Goal: Task Accomplishment & Management: Use online tool/utility

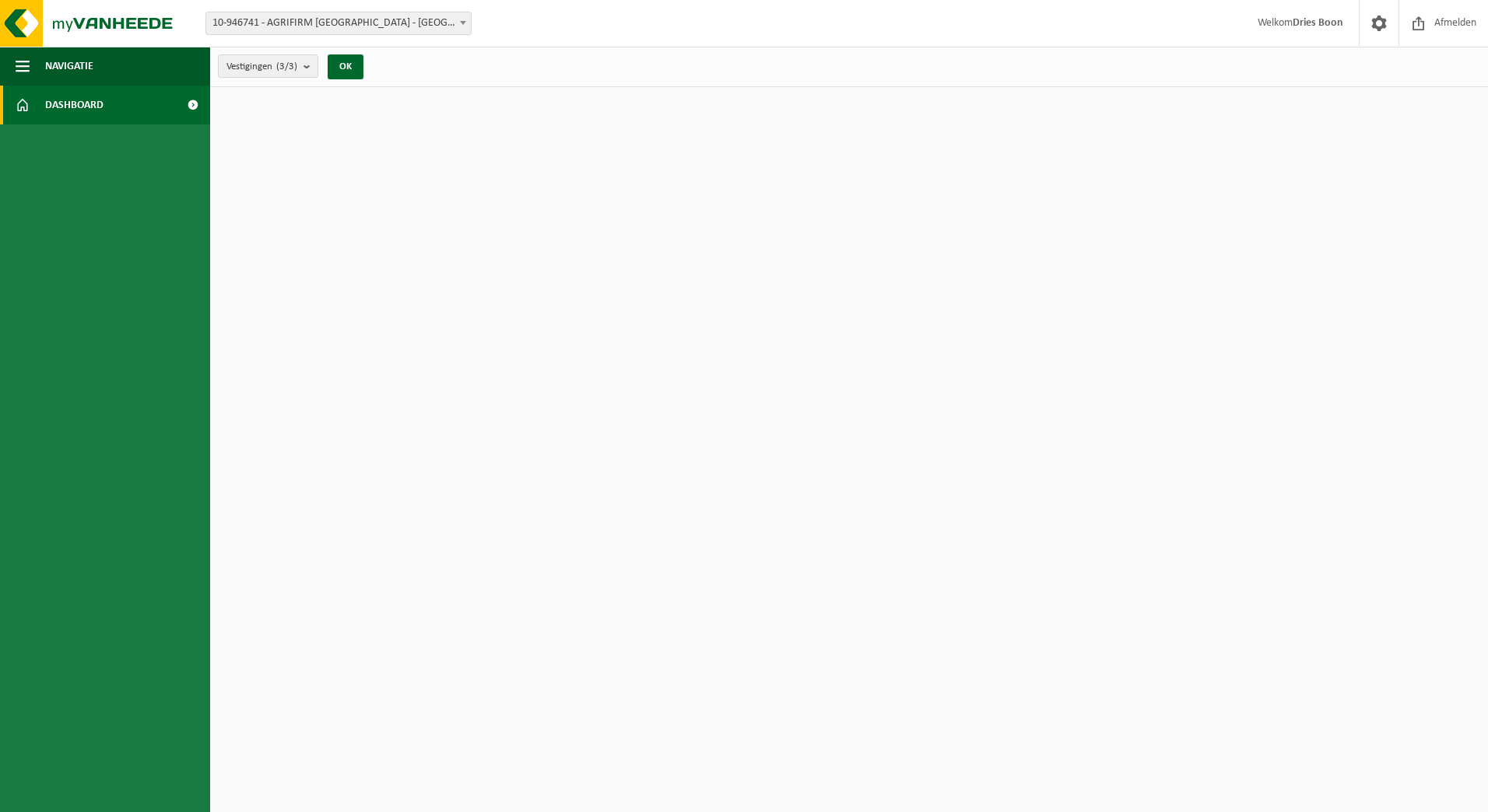
click at [438, 26] on span "10-946741 - AGRIFIRM [GEOGRAPHIC_DATA] - [GEOGRAPHIC_DATA]" at bounding box center [338, 22] width 264 height 21
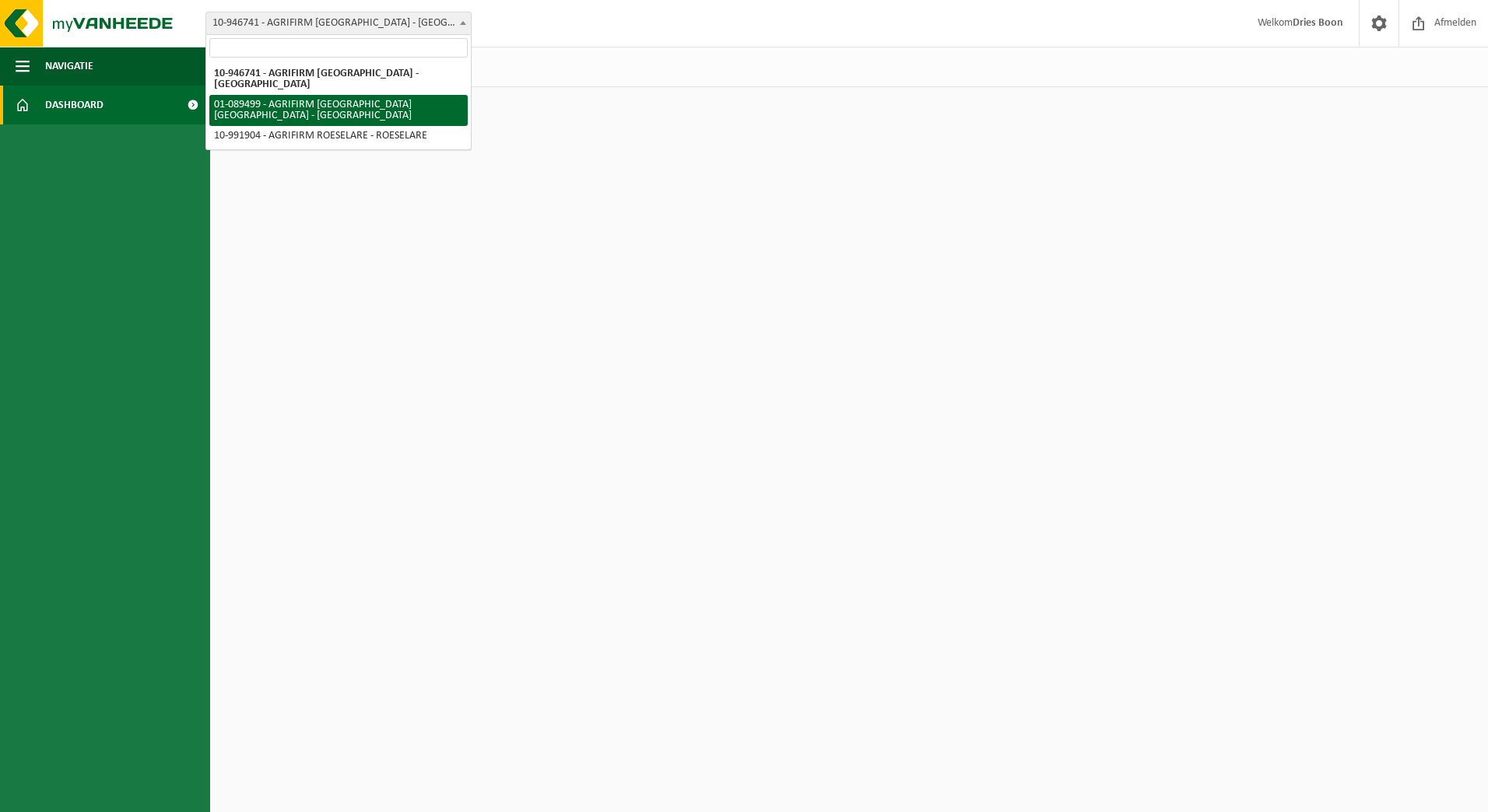
select select "9382"
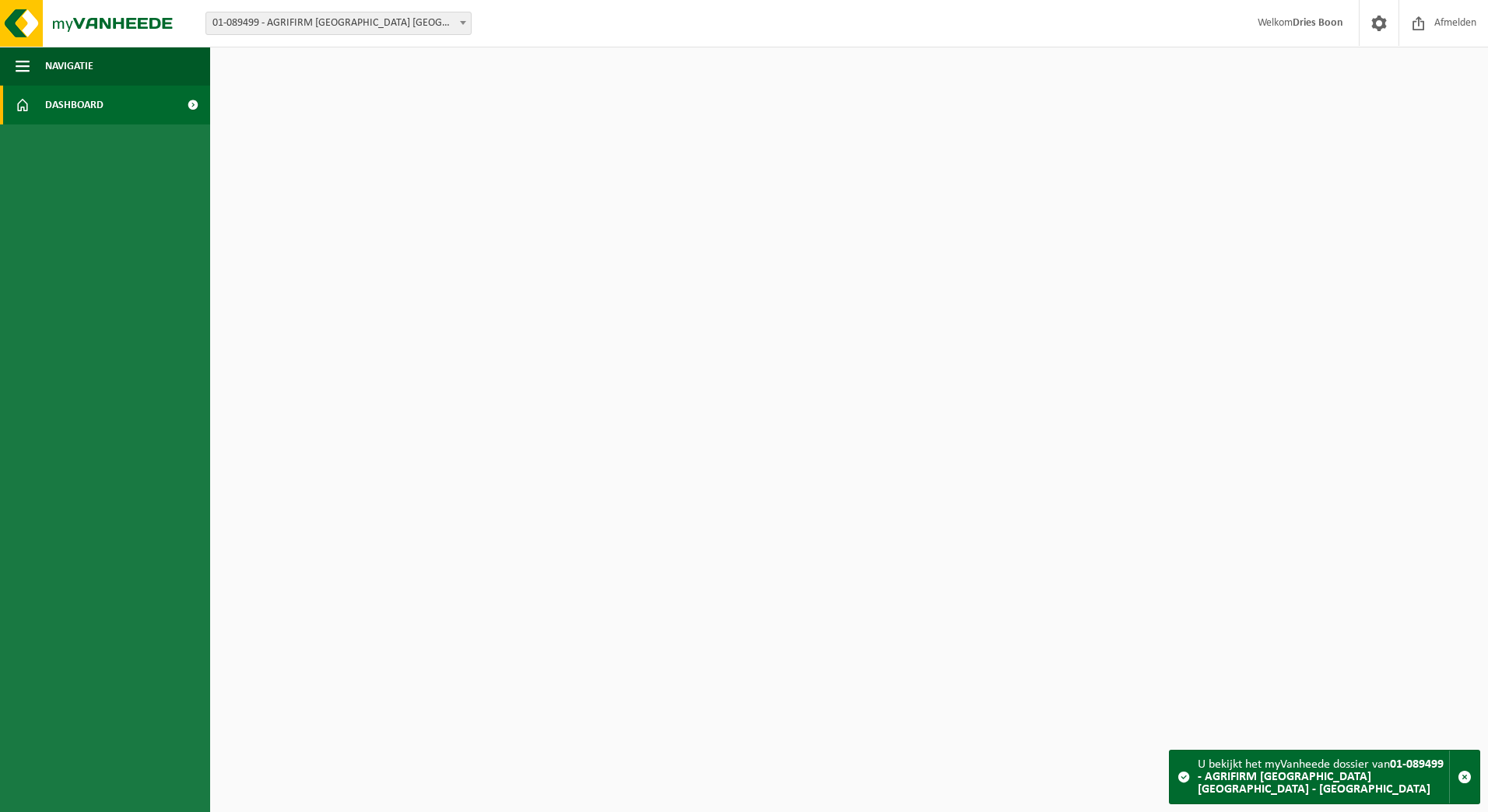
click at [1279, 789] on strong "01-089499 - AGRIFIRM [GEOGRAPHIC_DATA] [GEOGRAPHIC_DATA] - [GEOGRAPHIC_DATA]" at bounding box center [1320, 777] width 246 height 37
click at [1315, 29] on strong "Dries Boon" at bounding box center [1317, 22] width 50 height 12
click at [45, 73] on button "Navigatie" at bounding box center [105, 66] width 210 height 39
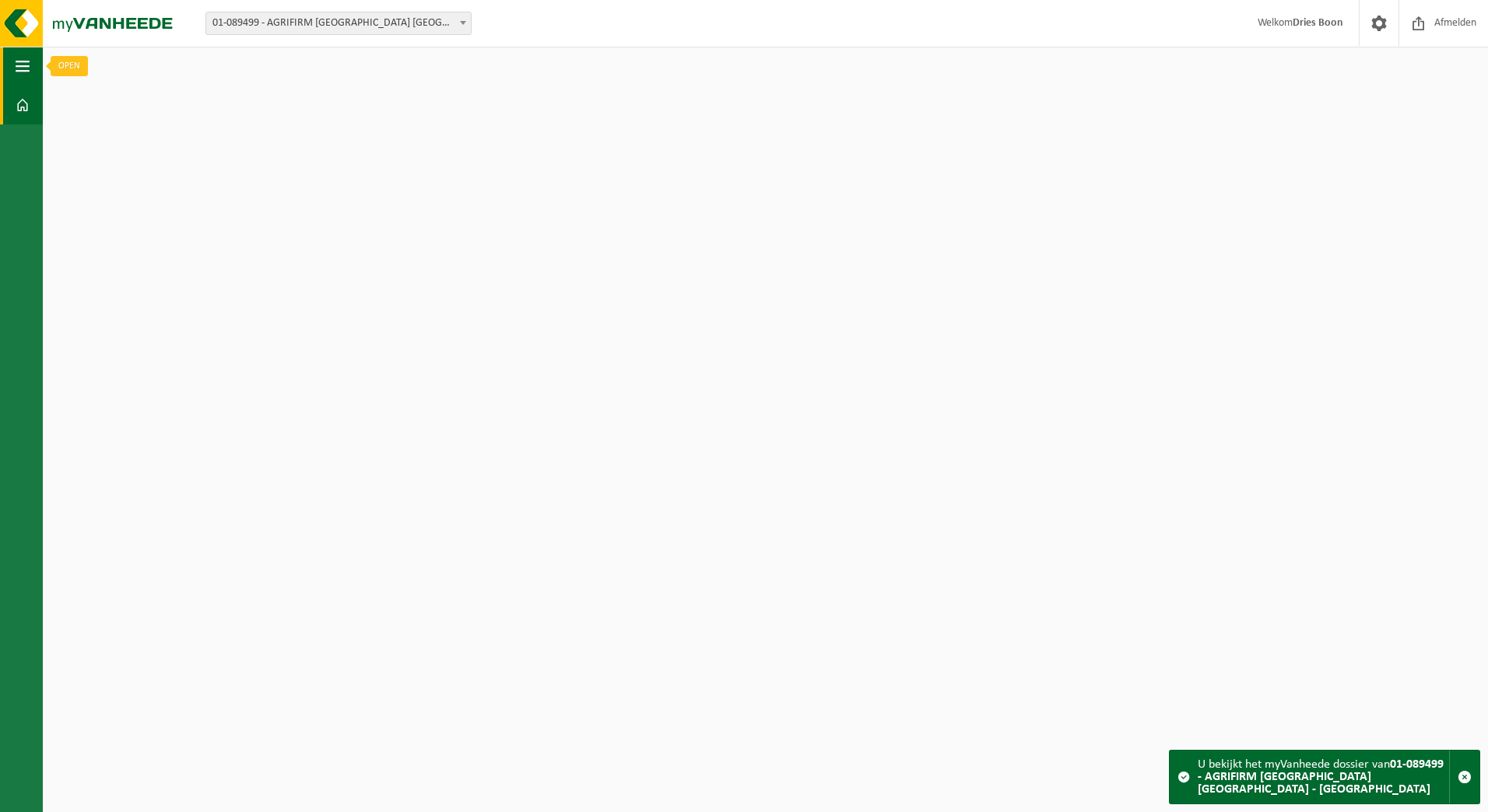
click at [28, 68] on span "button" at bounding box center [22, 66] width 14 height 39
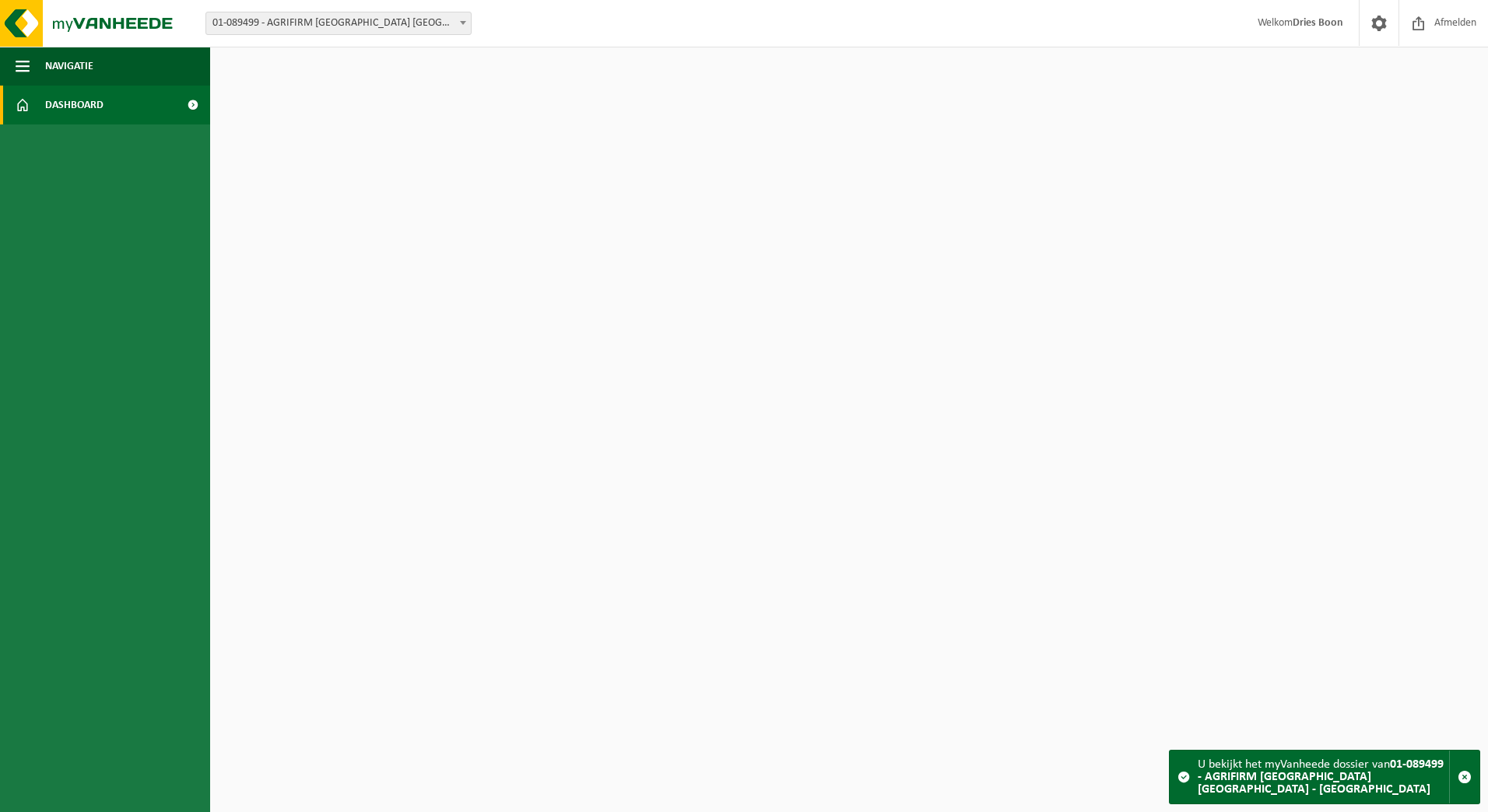
click at [24, 106] on span at bounding box center [22, 105] width 14 height 39
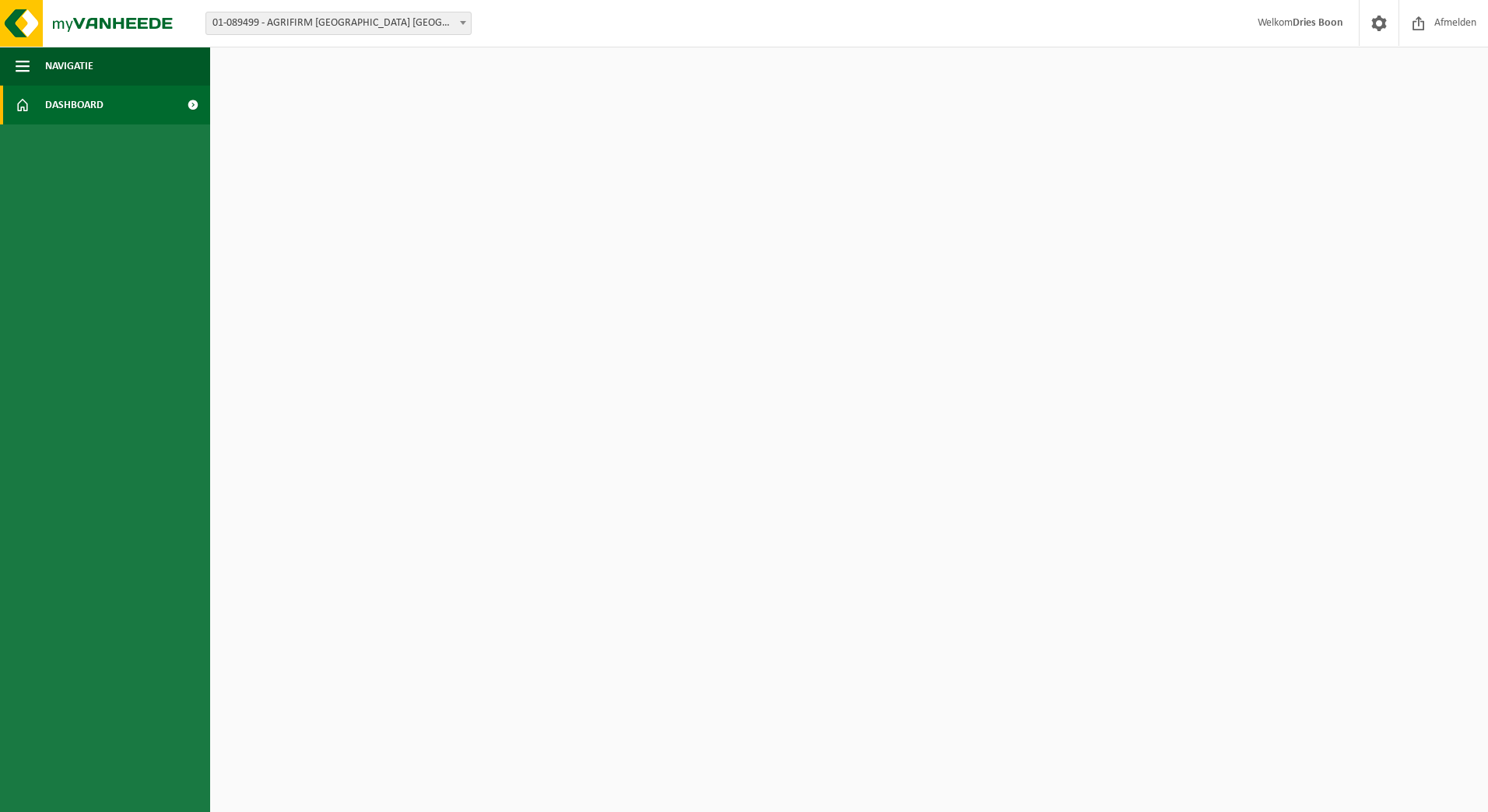
click at [199, 106] on span at bounding box center [193, 105] width 35 height 39
click at [190, 106] on span at bounding box center [193, 105] width 35 height 39
click at [495, 293] on html "Vestiging: 10-946741 - AGRIFIRM BELGIUM - DRONGEN 01-089499 - AGRIFIRM BELGIUM …" at bounding box center [744, 406] width 1488 height 812
click at [1299, 28] on strong "Dries Boon" at bounding box center [1317, 22] width 50 height 12
click at [1377, 22] on span at bounding box center [1378, 22] width 23 height 46
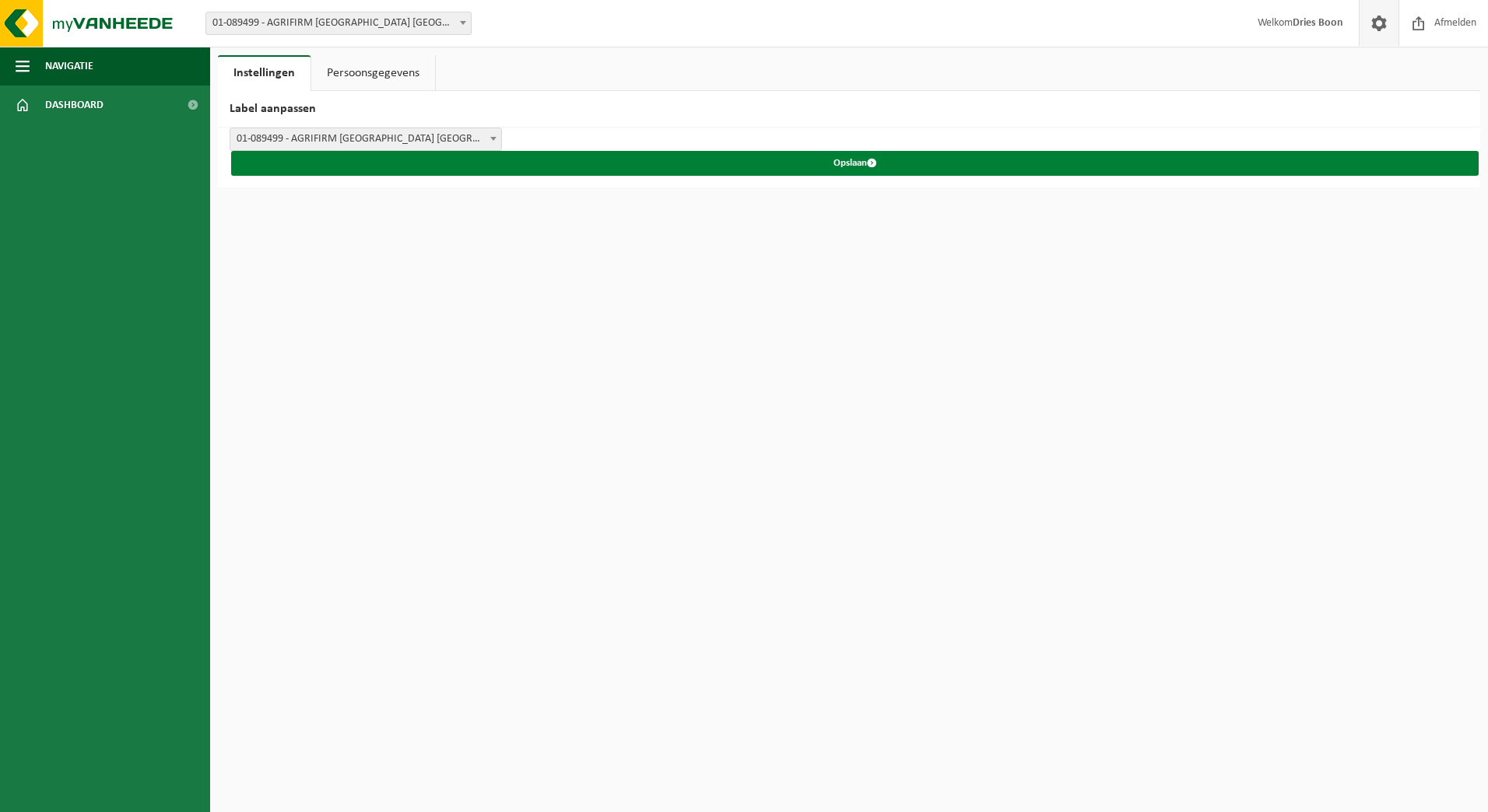
click at [871, 164] on span "submit" at bounding box center [872, 162] width 10 height 10
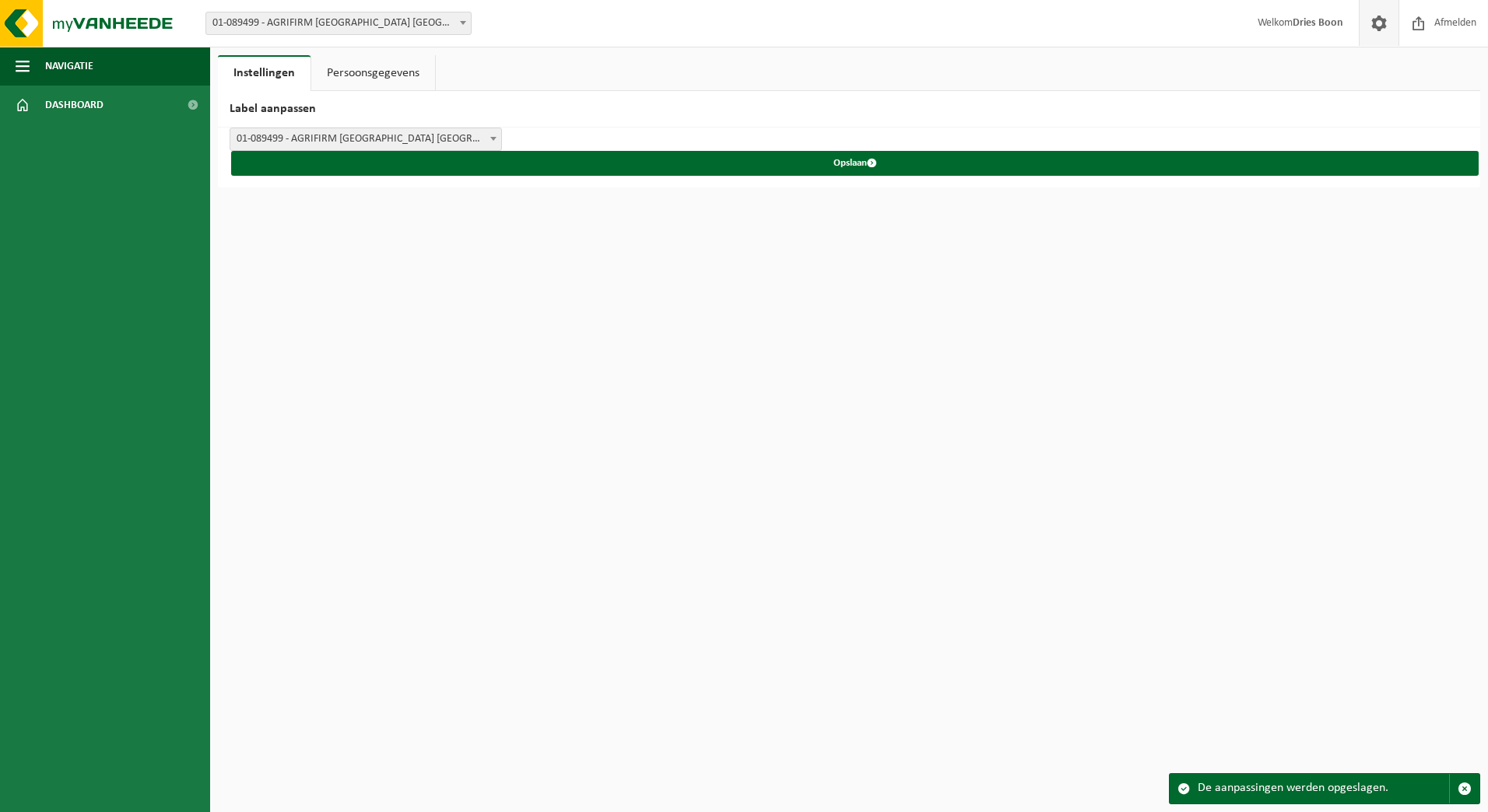
click at [375, 73] on link "Persoonsgegevens" at bounding box center [372, 73] width 124 height 35
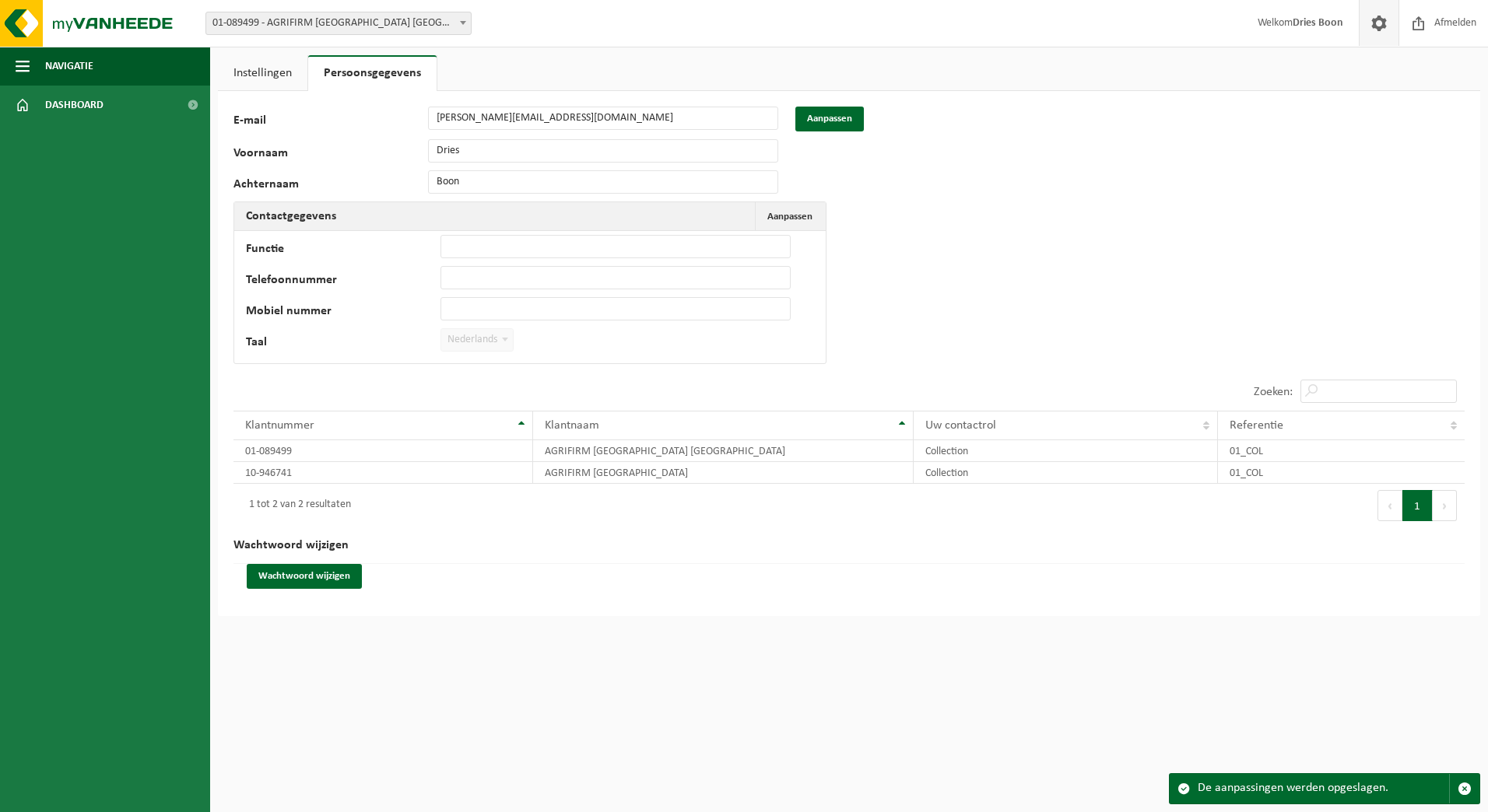
click at [254, 82] on link "Instellingen" at bounding box center [262, 73] width 90 height 35
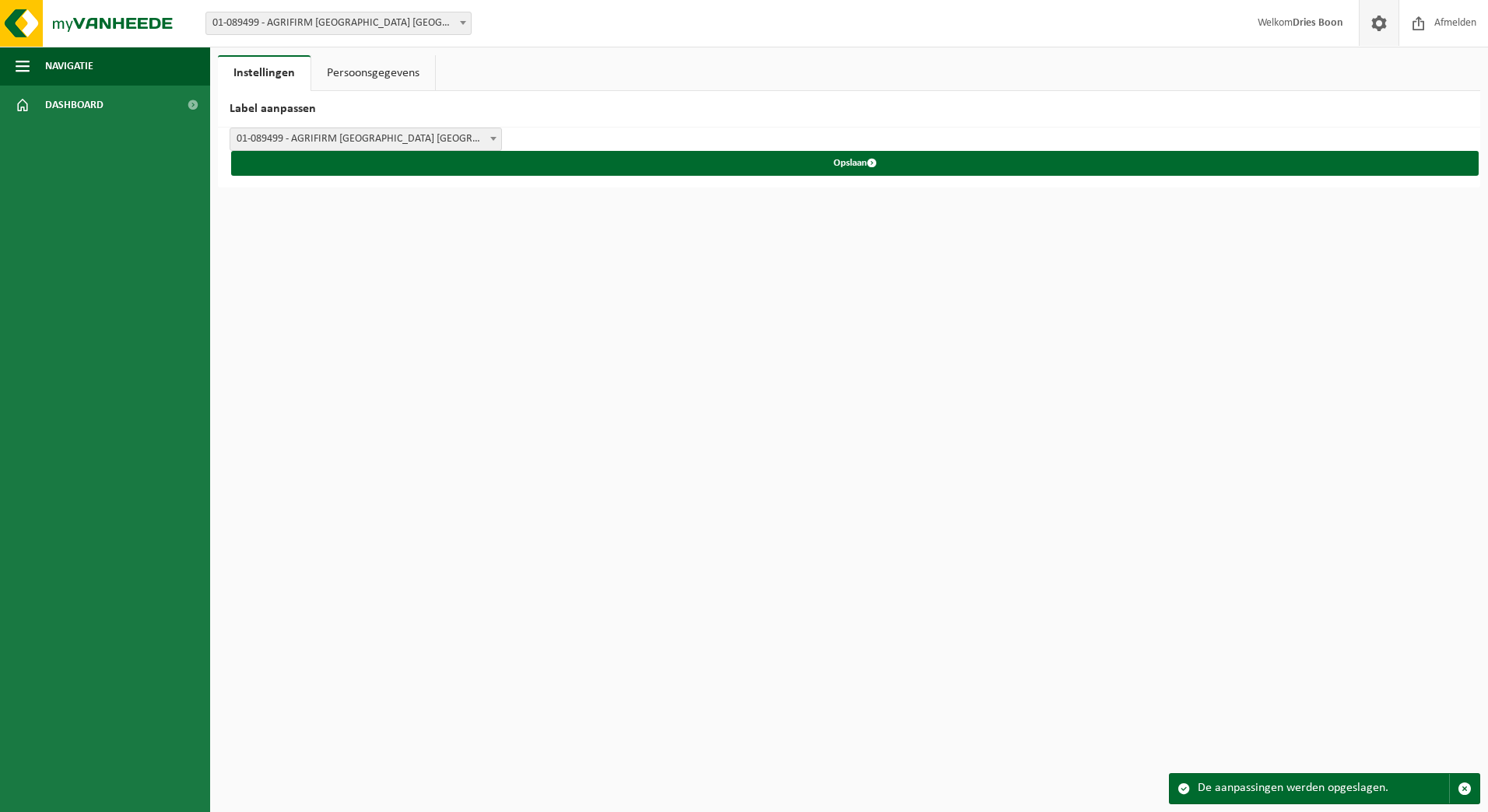
click at [1376, 26] on span at bounding box center [1378, 22] width 23 height 46
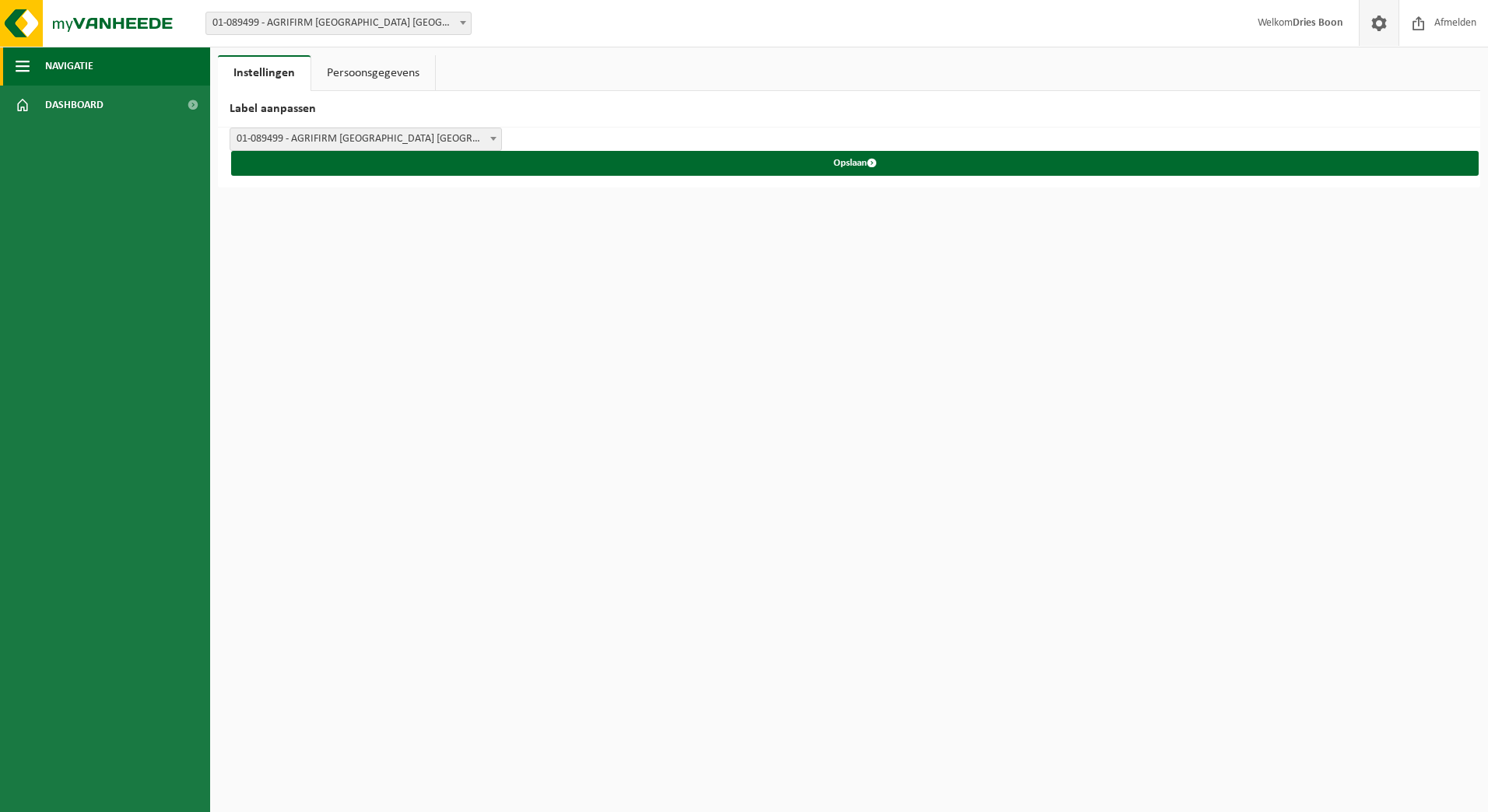
click at [94, 64] on button "Navigatie" at bounding box center [105, 66] width 210 height 39
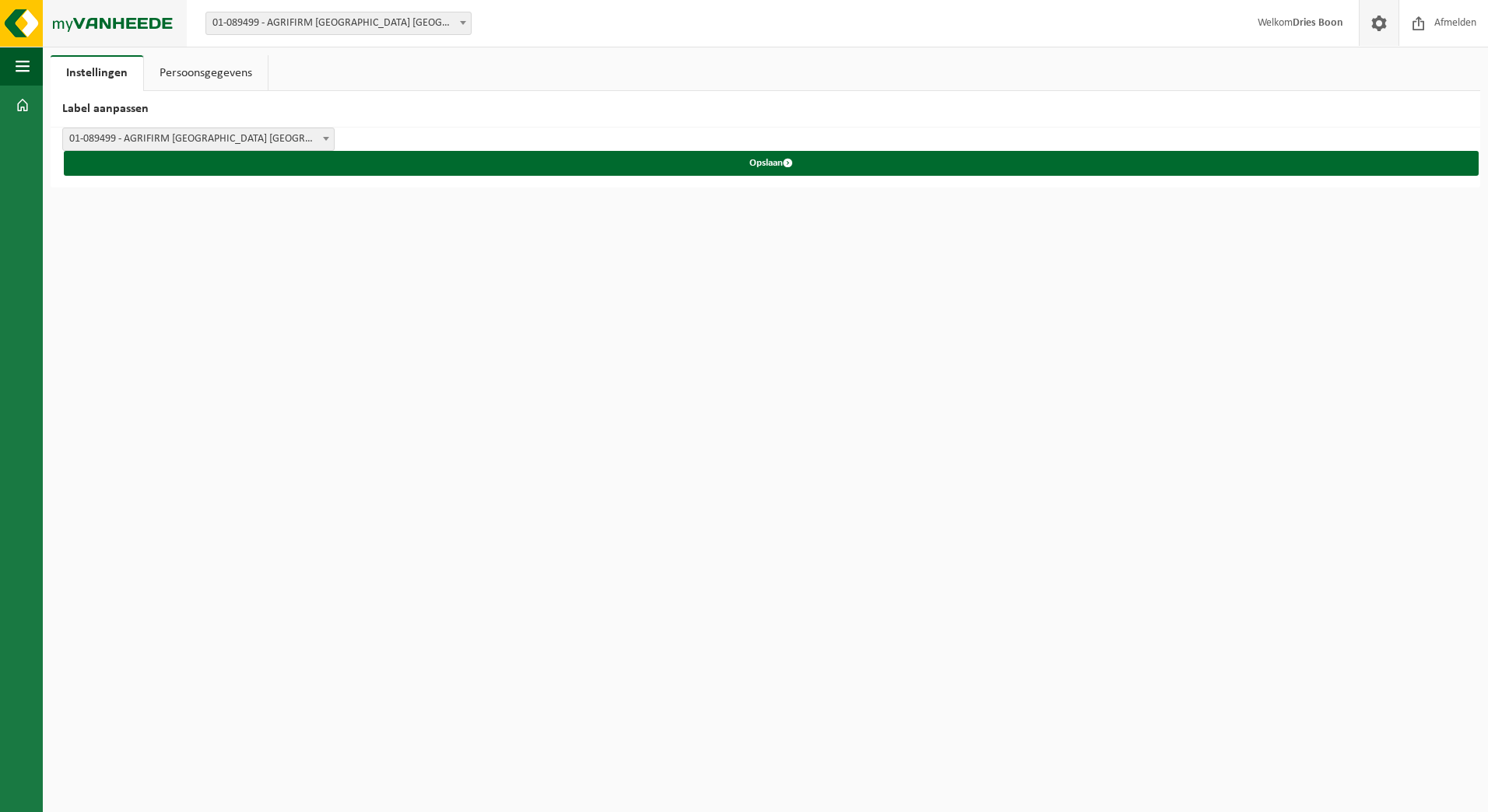
click at [119, 36] on img at bounding box center [93, 23] width 187 height 47
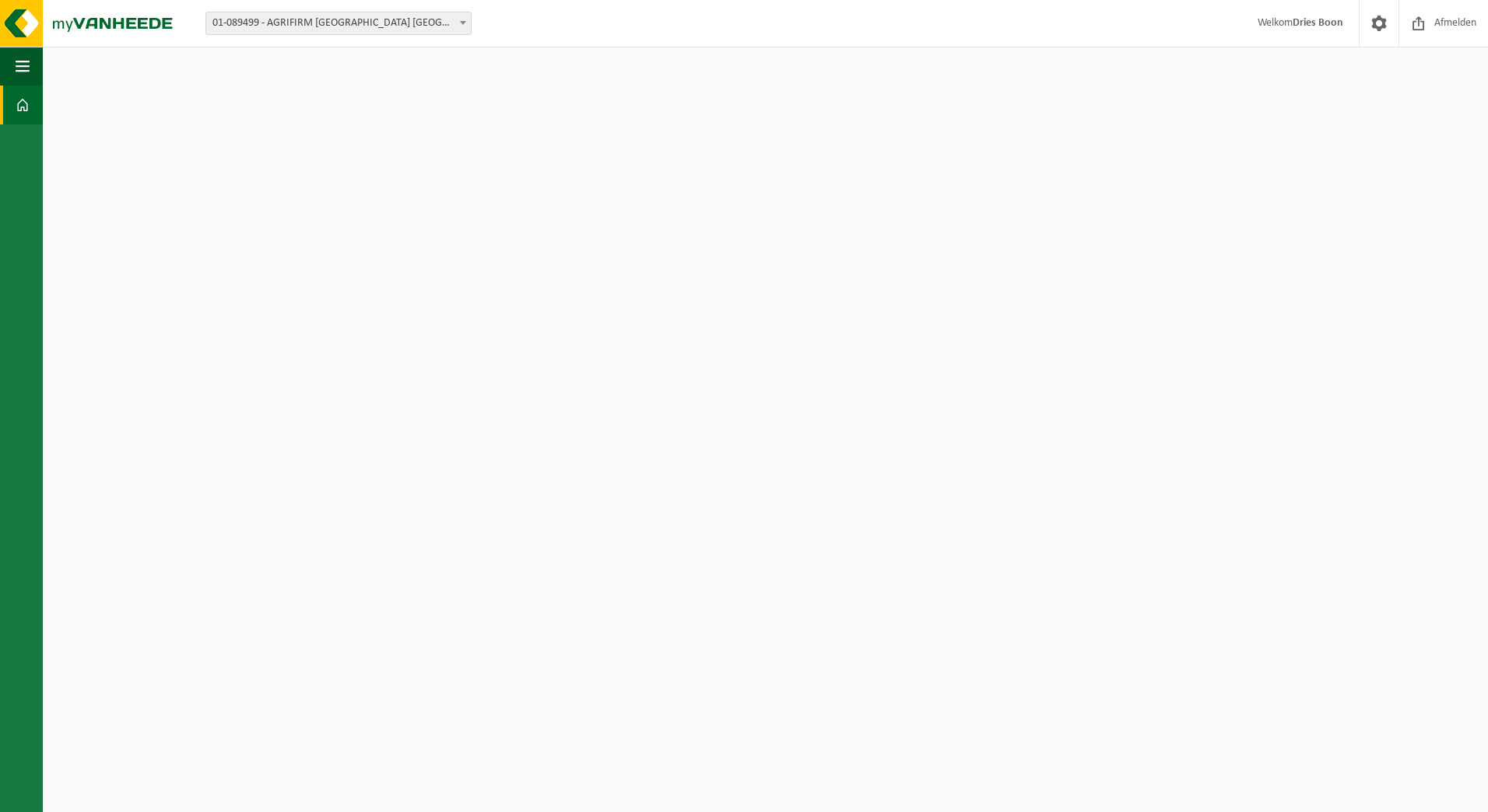
click at [461, 23] on b at bounding box center [463, 23] width 7 height 4
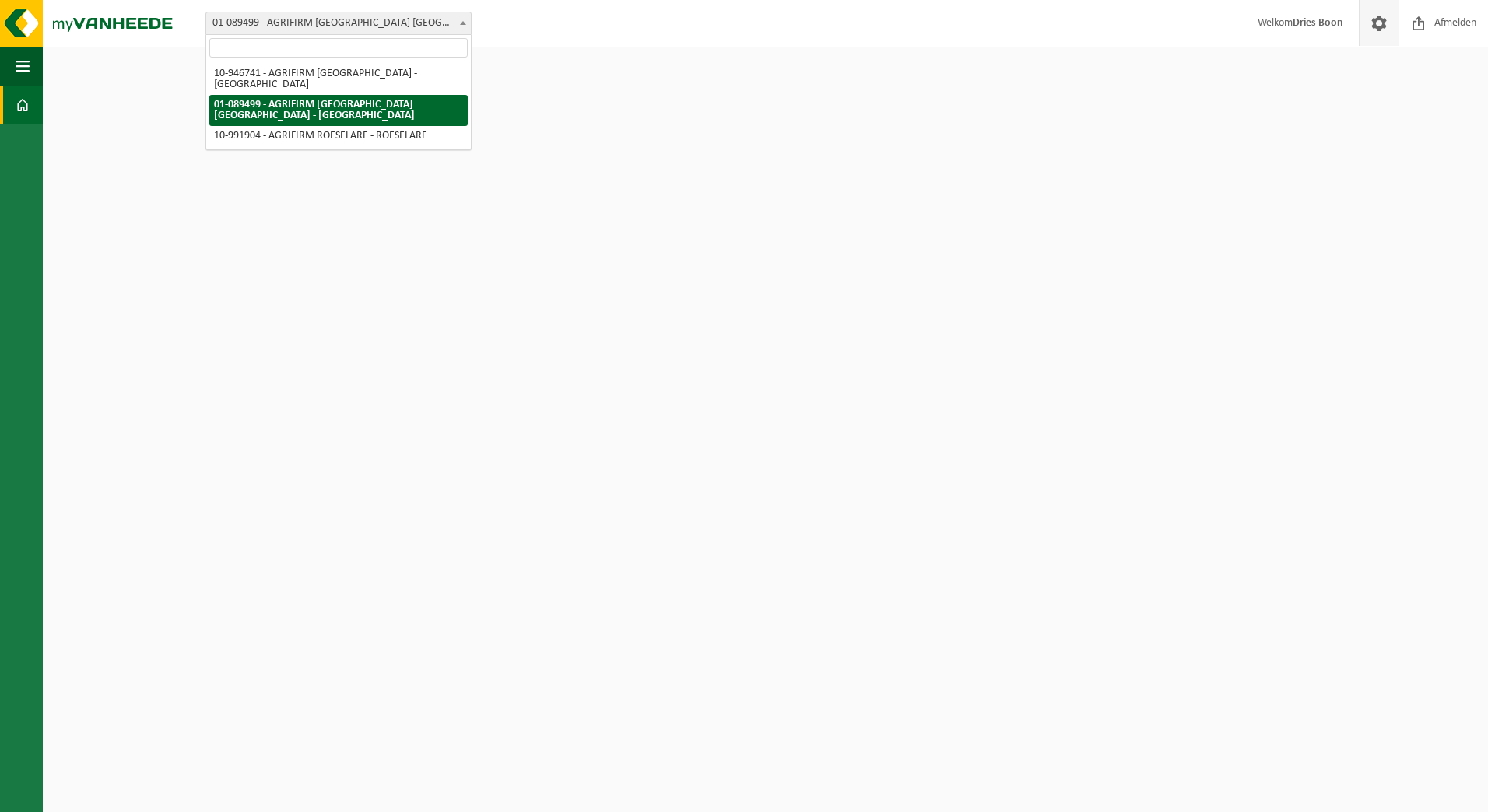
click at [1378, 35] on span at bounding box center [1378, 22] width 23 height 46
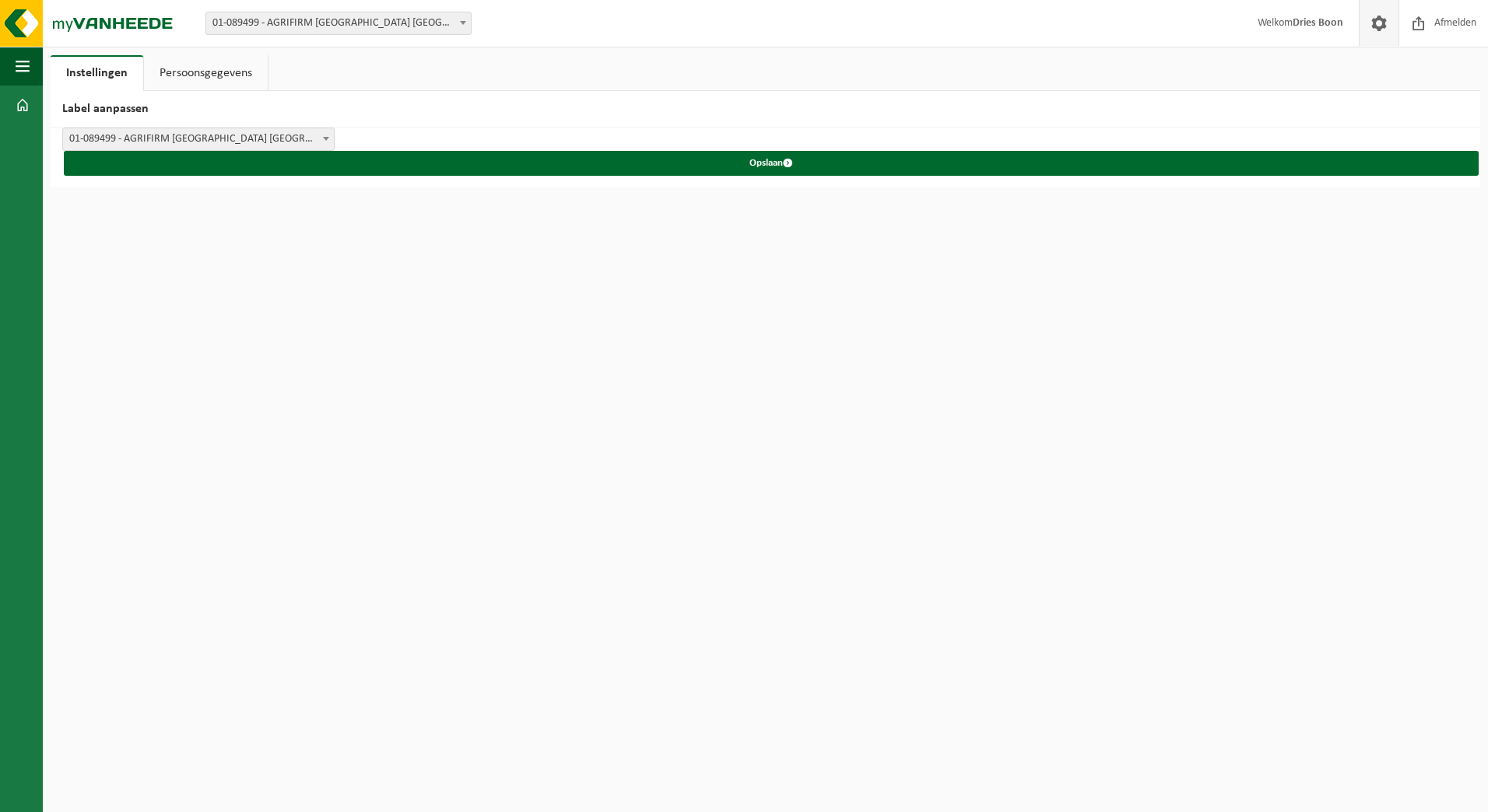
click at [210, 80] on link "Persoonsgegevens" at bounding box center [205, 73] width 124 height 35
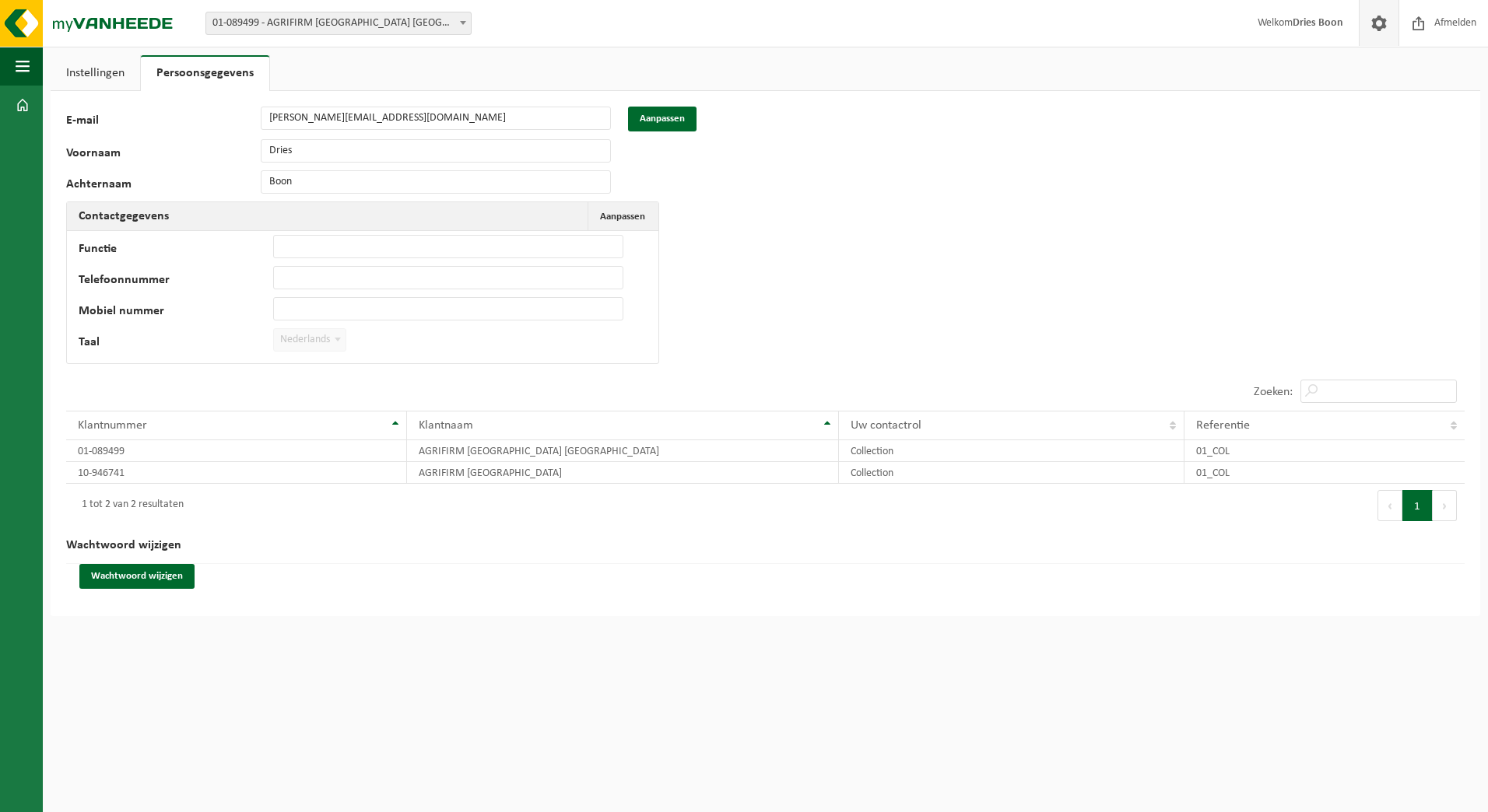
click at [119, 71] on link "Instellingen" at bounding box center [95, 73] width 90 height 35
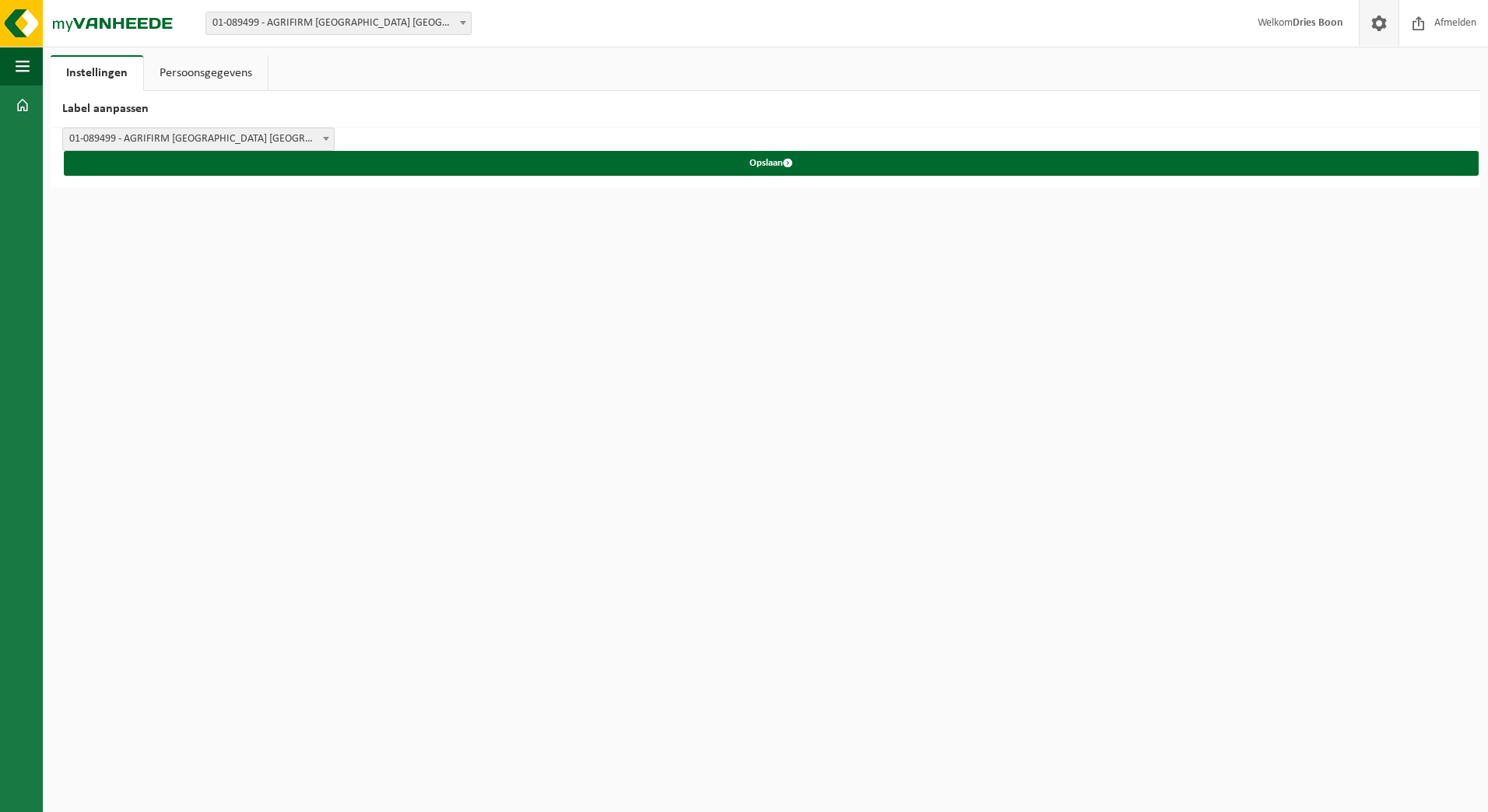
click at [331, 140] on span at bounding box center [326, 139] width 16 height 21
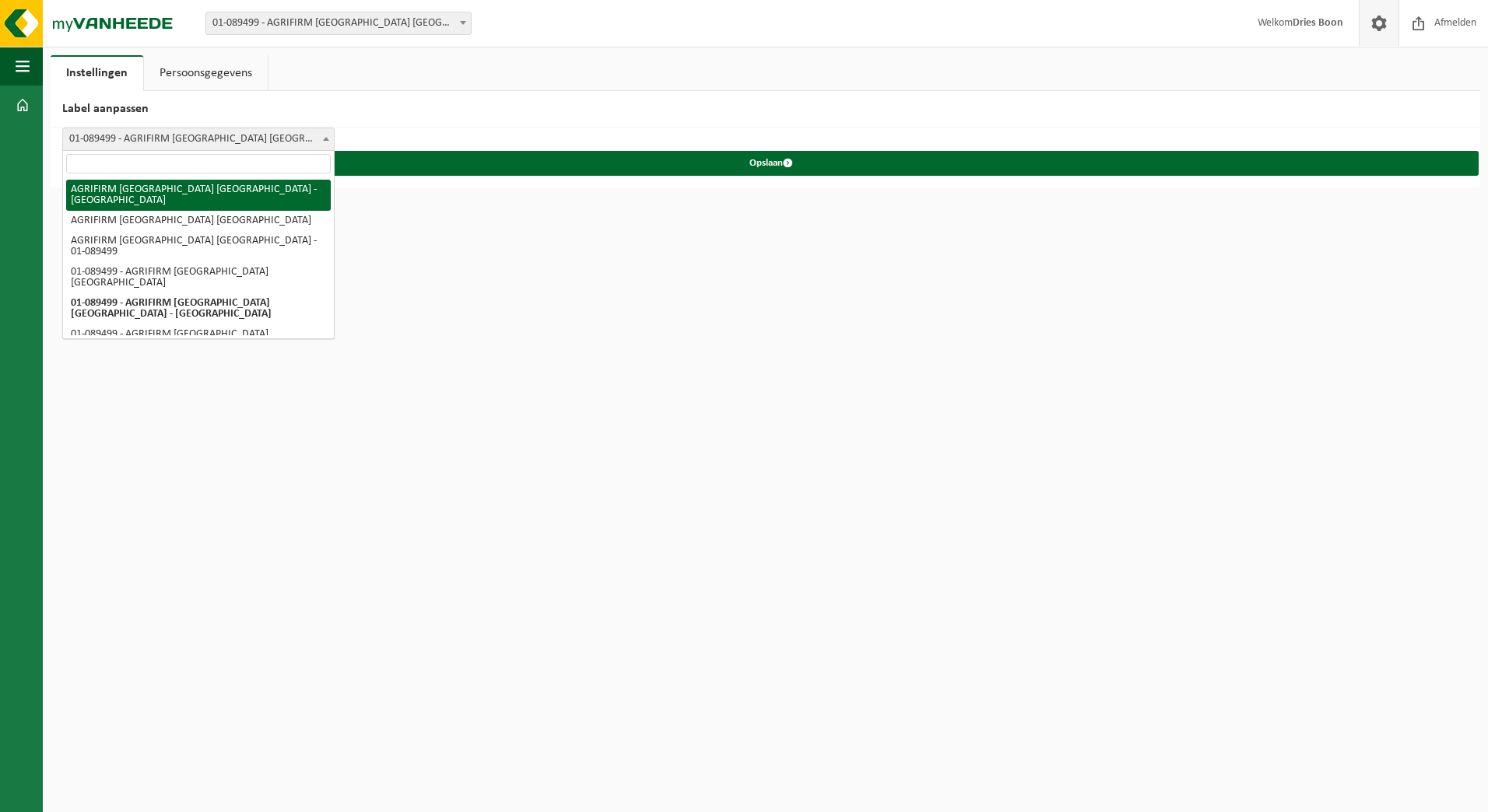
select select "0"
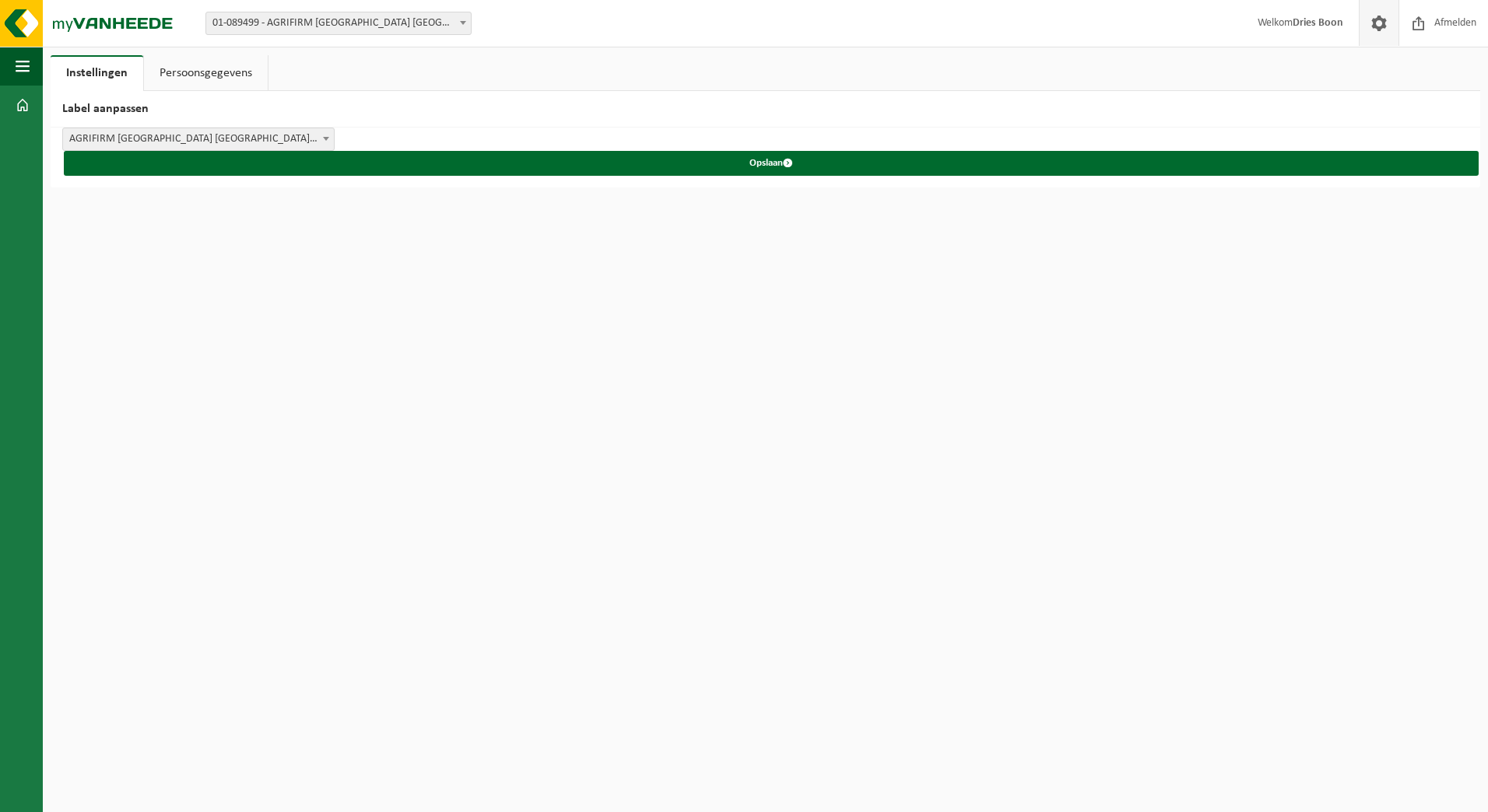
click at [350, 143] on div "AGRIFIRM BELGIUM NV - GROBBENDONK AGRIFIRM BELGIUM NV AGRIFIRM BELGIUM NV - 01-…" at bounding box center [765, 158] width 1429 height 60
click at [337, 139] on div "AGRIFIRM BELGIUM NV - GROBBENDONK AGRIFIRM BELGIUM NV AGRIFIRM BELGIUM NV - 01-…" at bounding box center [765, 158] width 1429 height 60
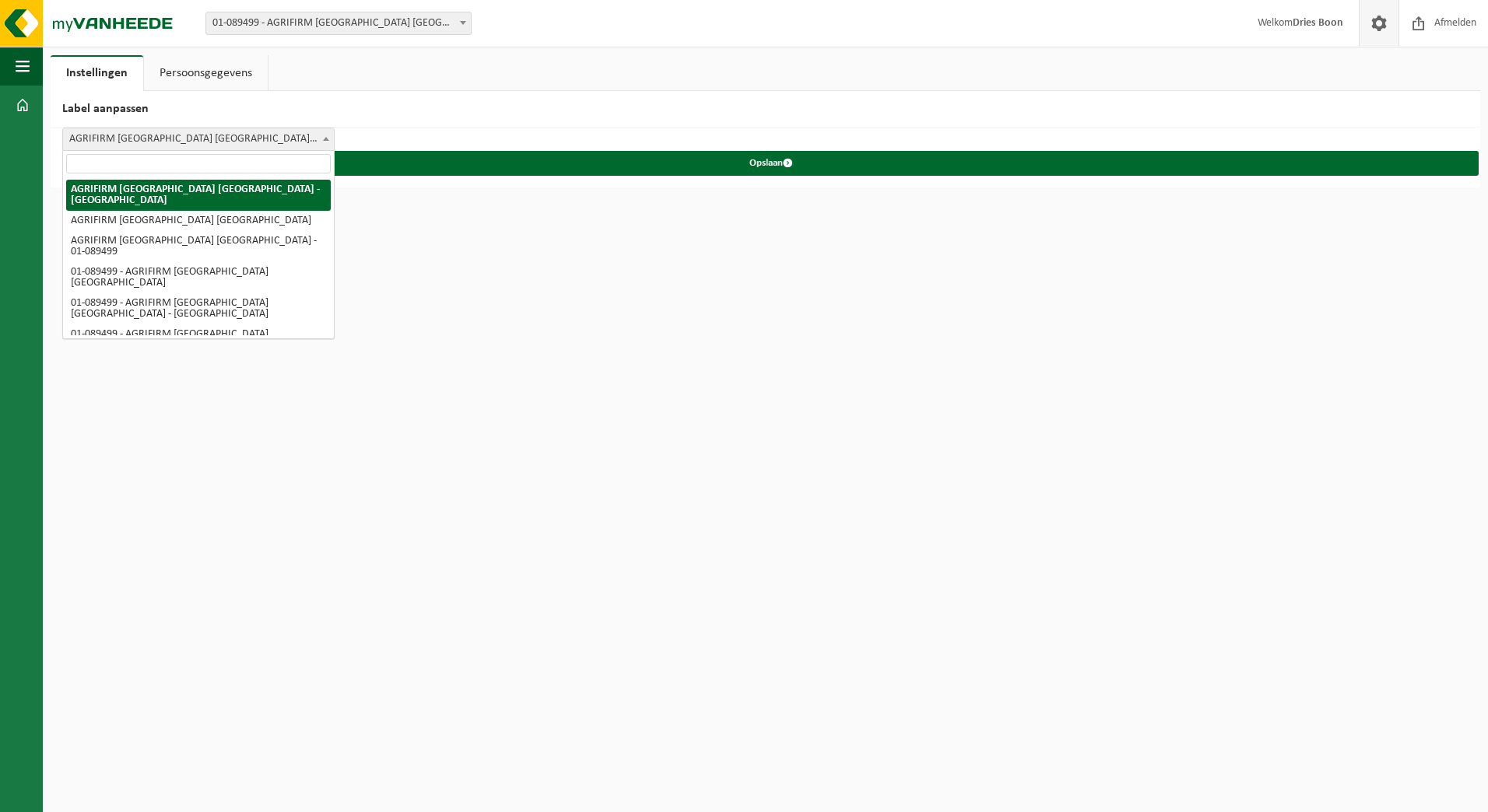
click at [329, 139] on b at bounding box center [326, 139] width 7 height 4
click at [785, 164] on span "submit" at bounding box center [787, 162] width 10 height 10
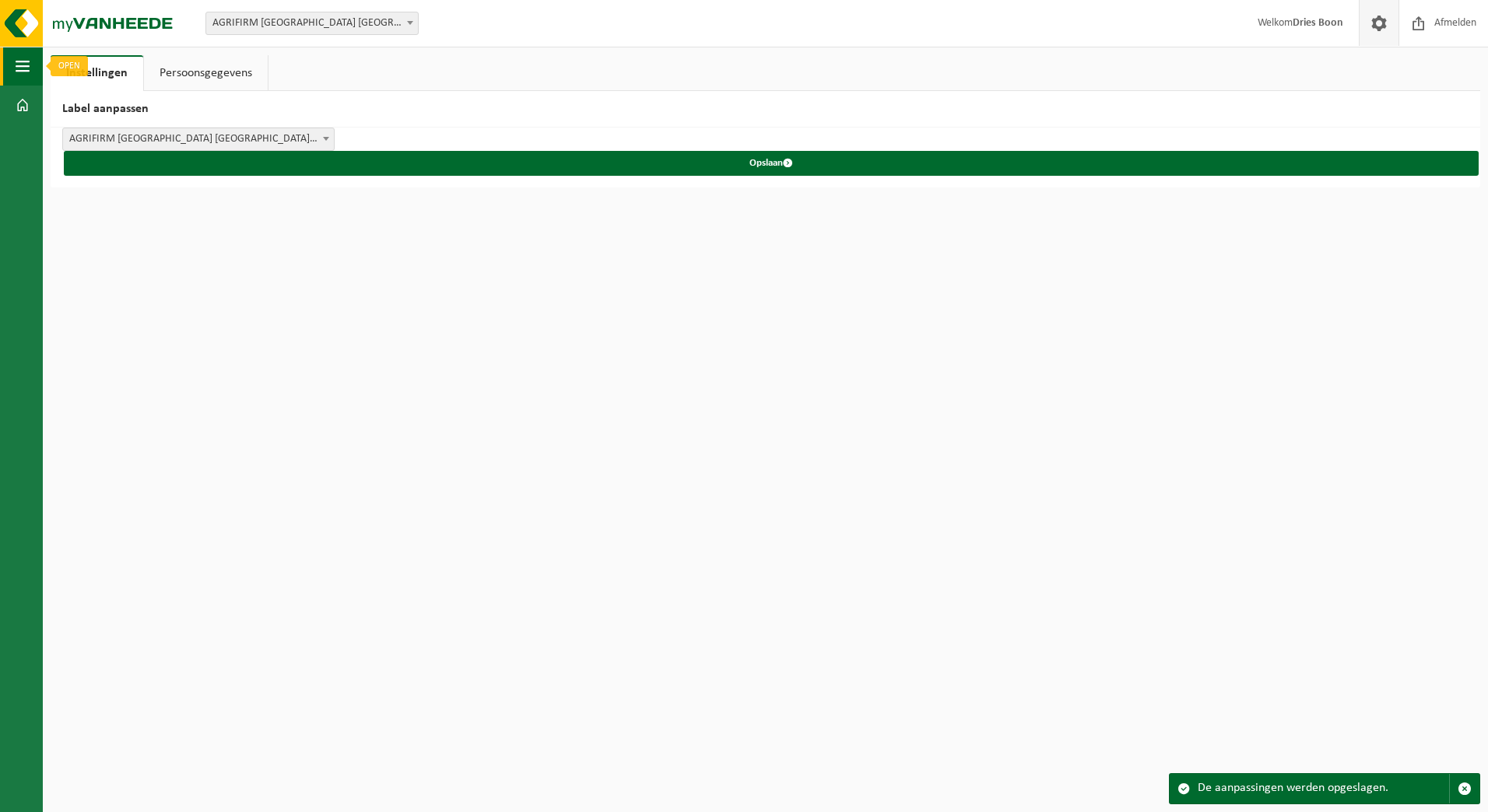
click at [26, 67] on span "button" at bounding box center [22, 66] width 14 height 39
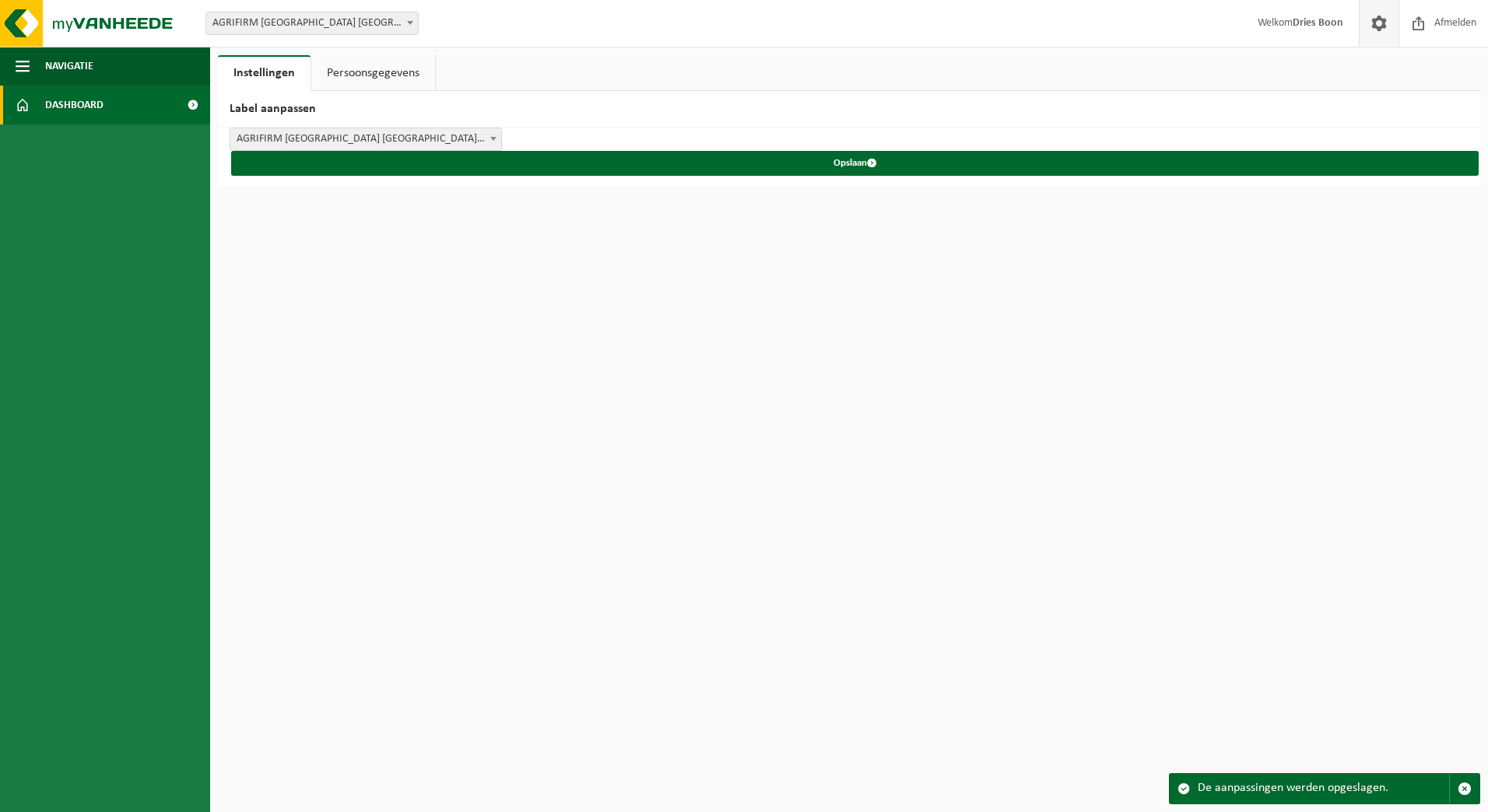
click at [21, 105] on span at bounding box center [22, 105] width 14 height 39
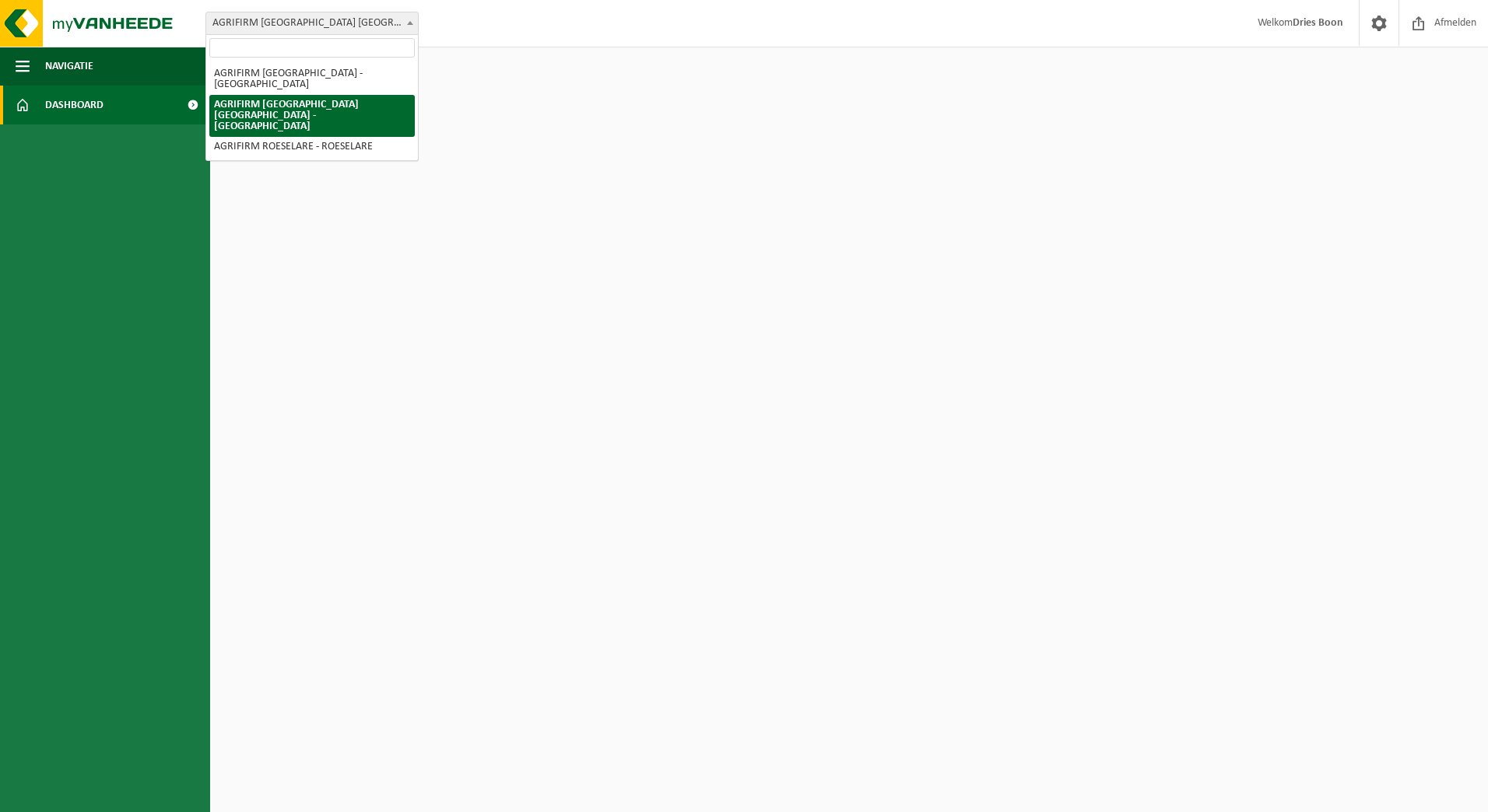
click at [348, 21] on span "AGRIFIRM [GEOGRAPHIC_DATA] [GEOGRAPHIC_DATA] - [GEOGRAPHIC_DATA]" at bounding box center [312, 22] width 212 height 21
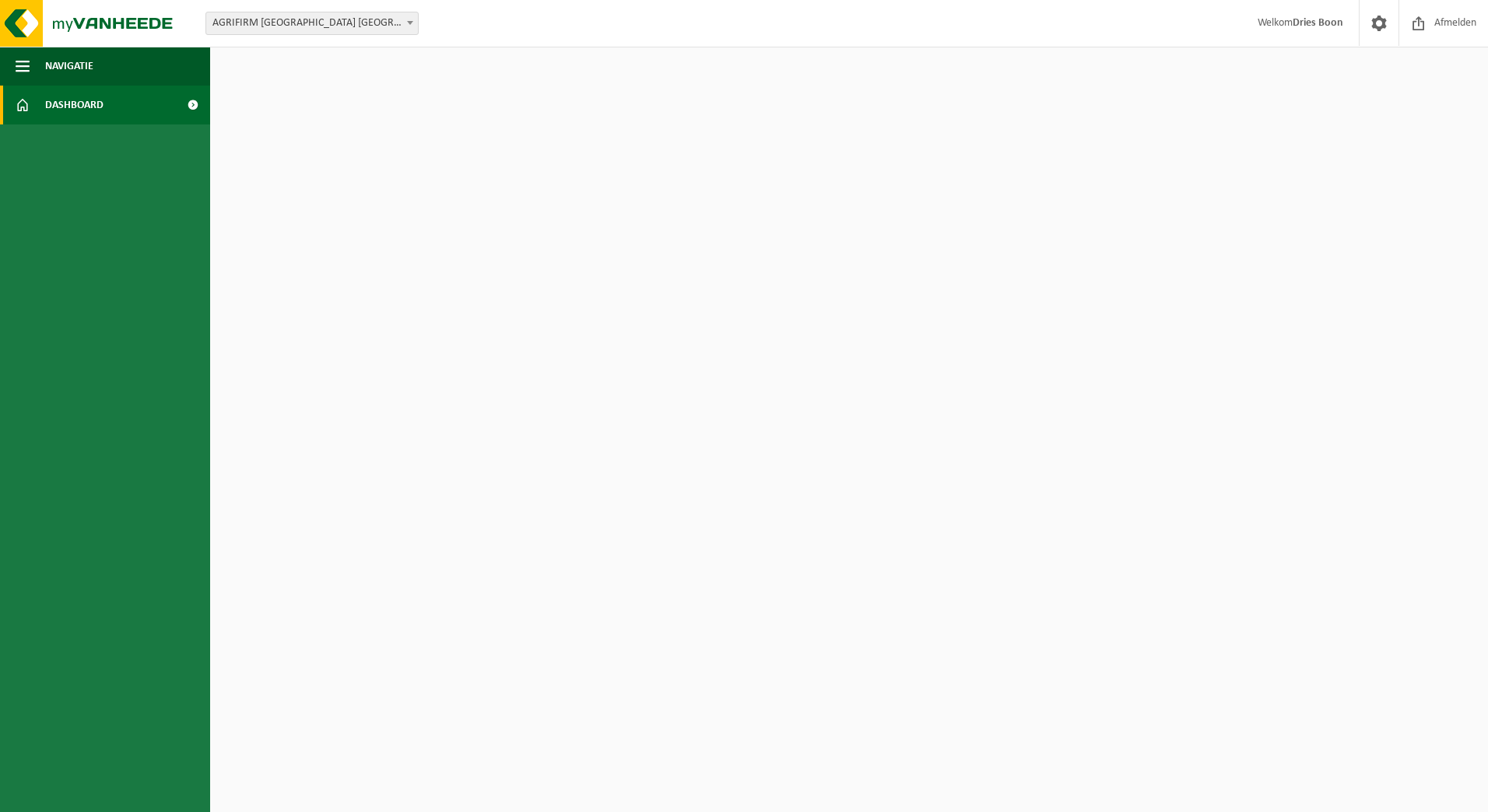
click at [397, 26] on span "AGRIFIRM [GEOGRAPHIC_DATA] [GEOGRAPHIC_DATA] - [GEOGRAPHIC_DATA]" at bounding box center [312, 22] width 212 height 21
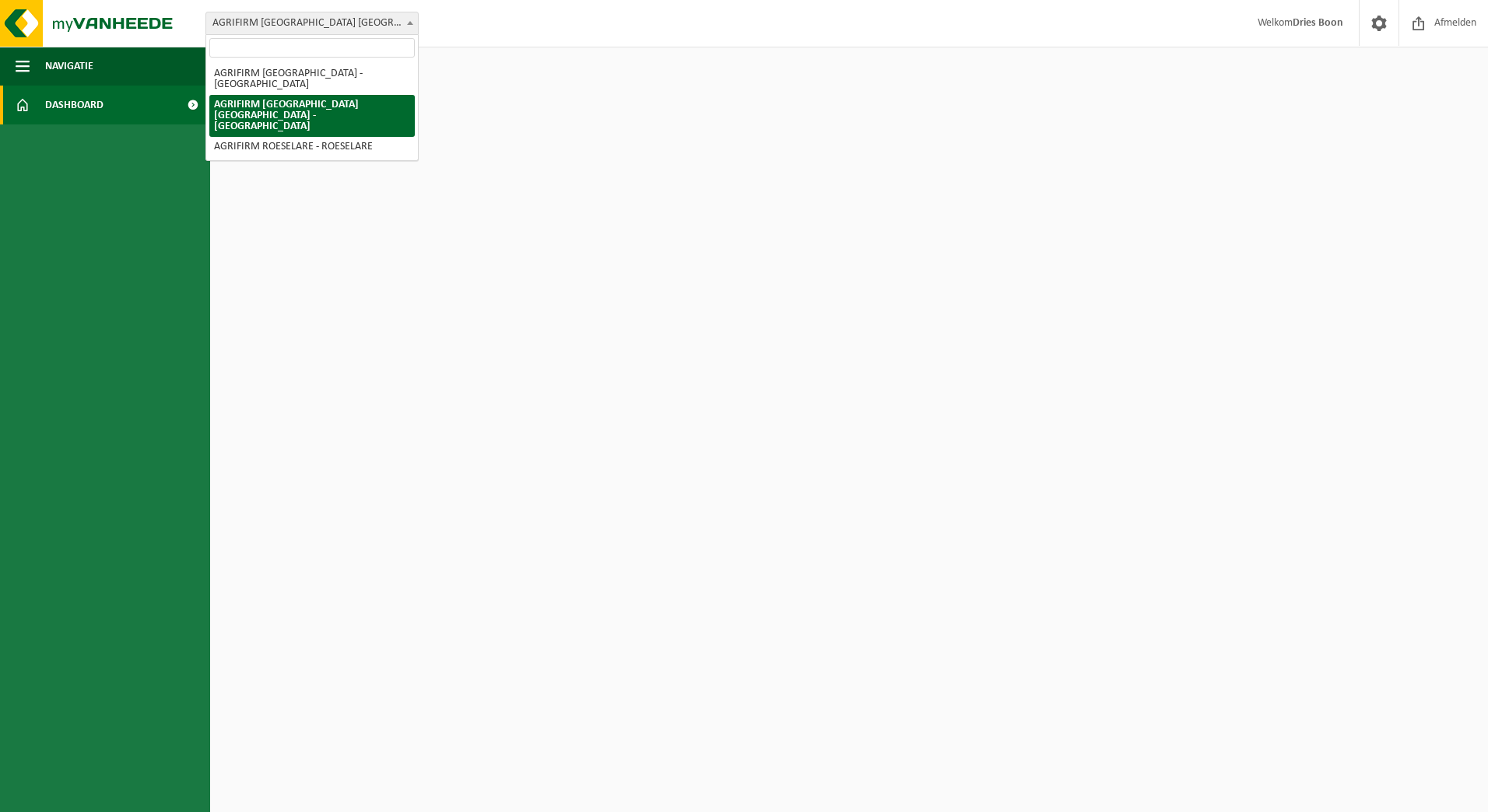
click at [337, 51] on input "search" at bounding box center [312, 48] width 205 height 20
click at [1065, 213] on html "Vestiging: AGRIFIRM BELGIUM - DRONGEN AGRIFIRM BELGIUM NV - GROBBENDONK AGRIFIR…" at bounding box center [744, 406] width 1488 height 812
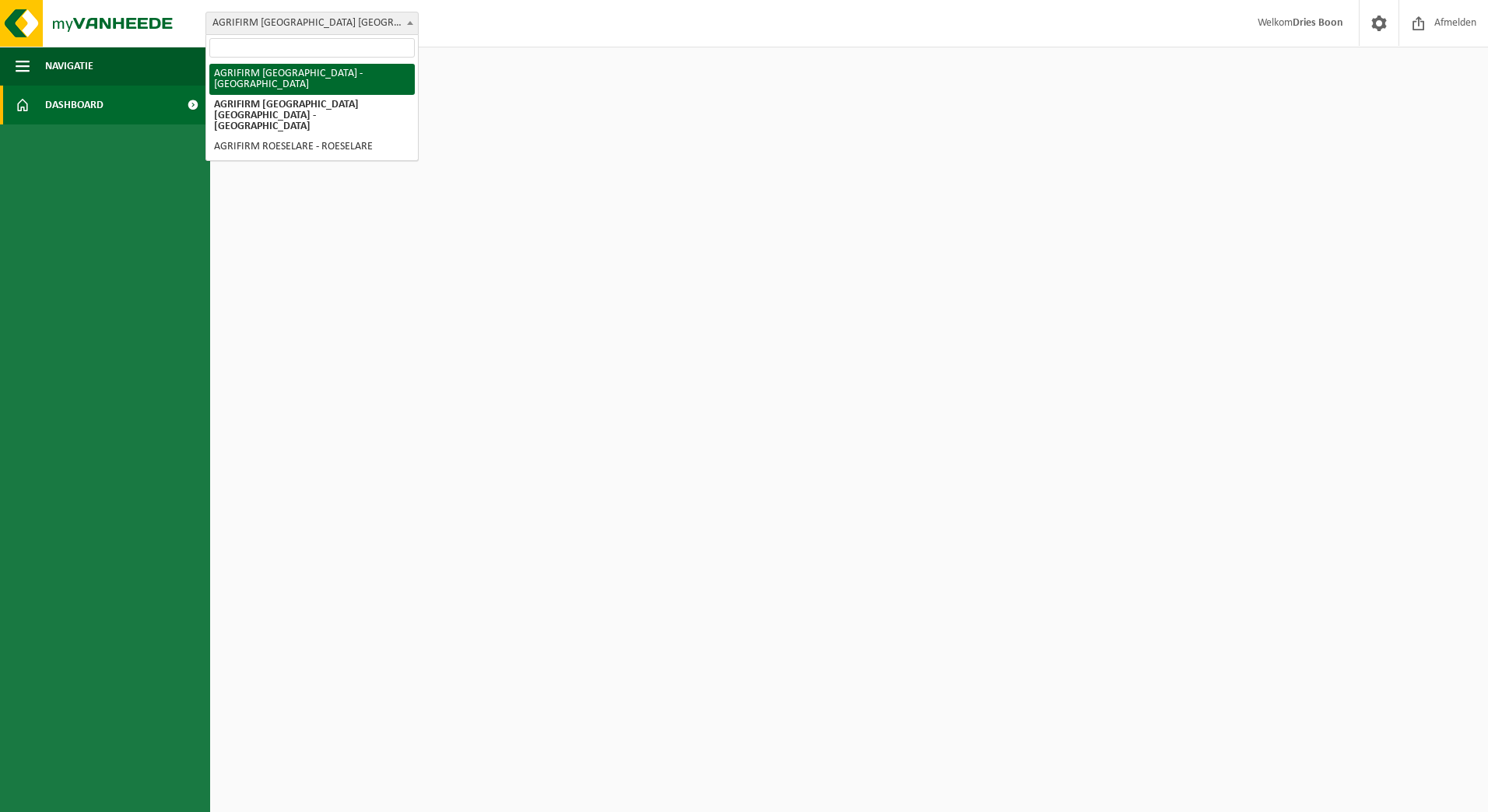
click at [532, 276] on html "Vestiging: AGRIFIRM BELGIUM - DRONGEN AGRIFIRM BELGIUM NV - GROBBENDONK AGRIFIR…" at bounding box center [744, 406] width 1488 height 812
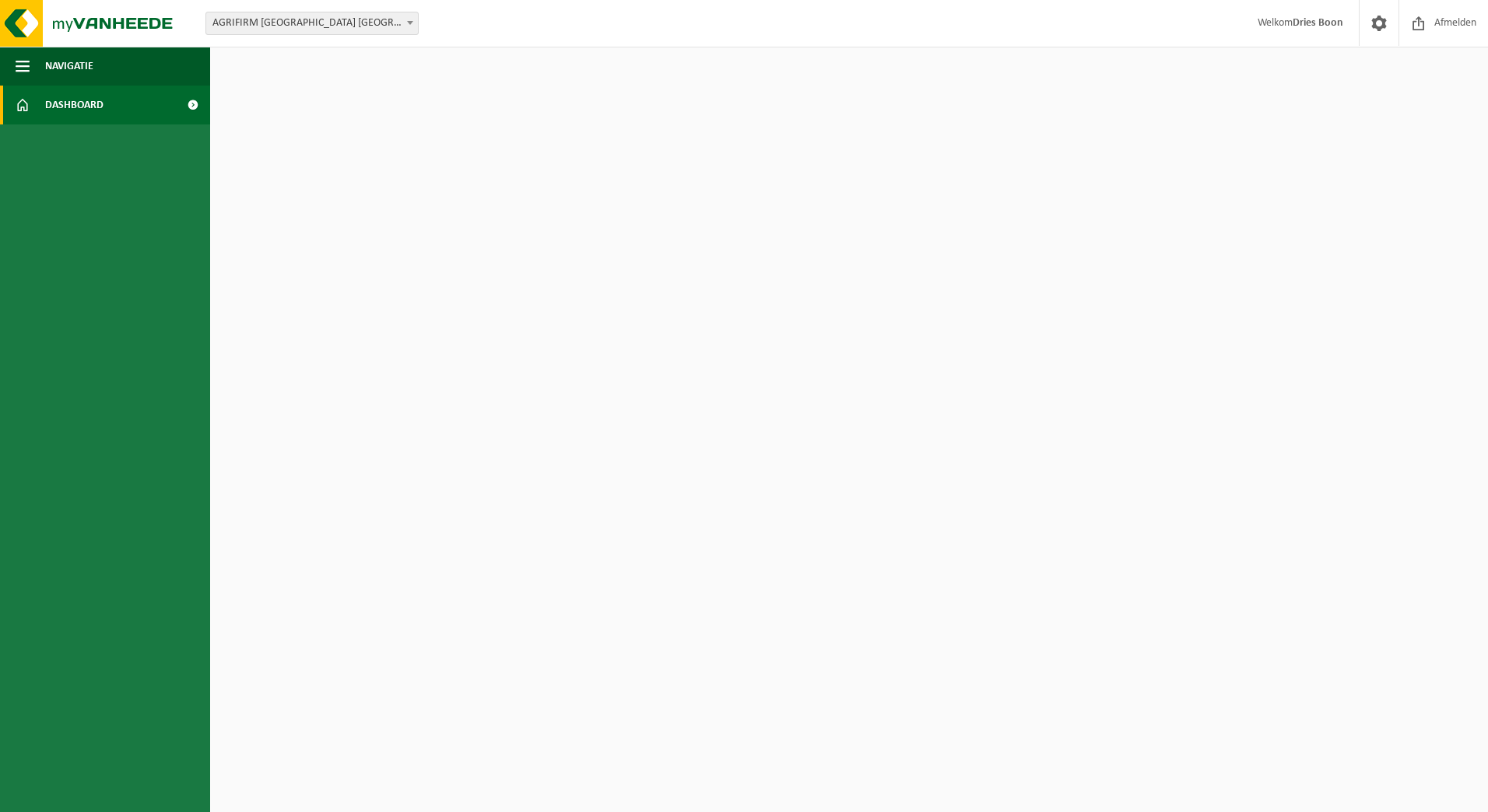
drag, startPoint x: 785, startPoint y: 805, endPoint x: 793, endPoint y: 852, distance: 47.7
click at [793, 811] on html "Vestiging: AGRIFIRM BELGIUM - DRONGEN AGRIFIRM BELGIUM NV - GROBBENDONK AGRIFIR…" at bounding box center [744, 406] width 1488 height 812
click at [1312, 26] on strong "Dries Boon" at bounding box center [1317, 22] width 50 height 12
click at [1385, 21] on span at bounding box center [1378, 22] width 23 height 46
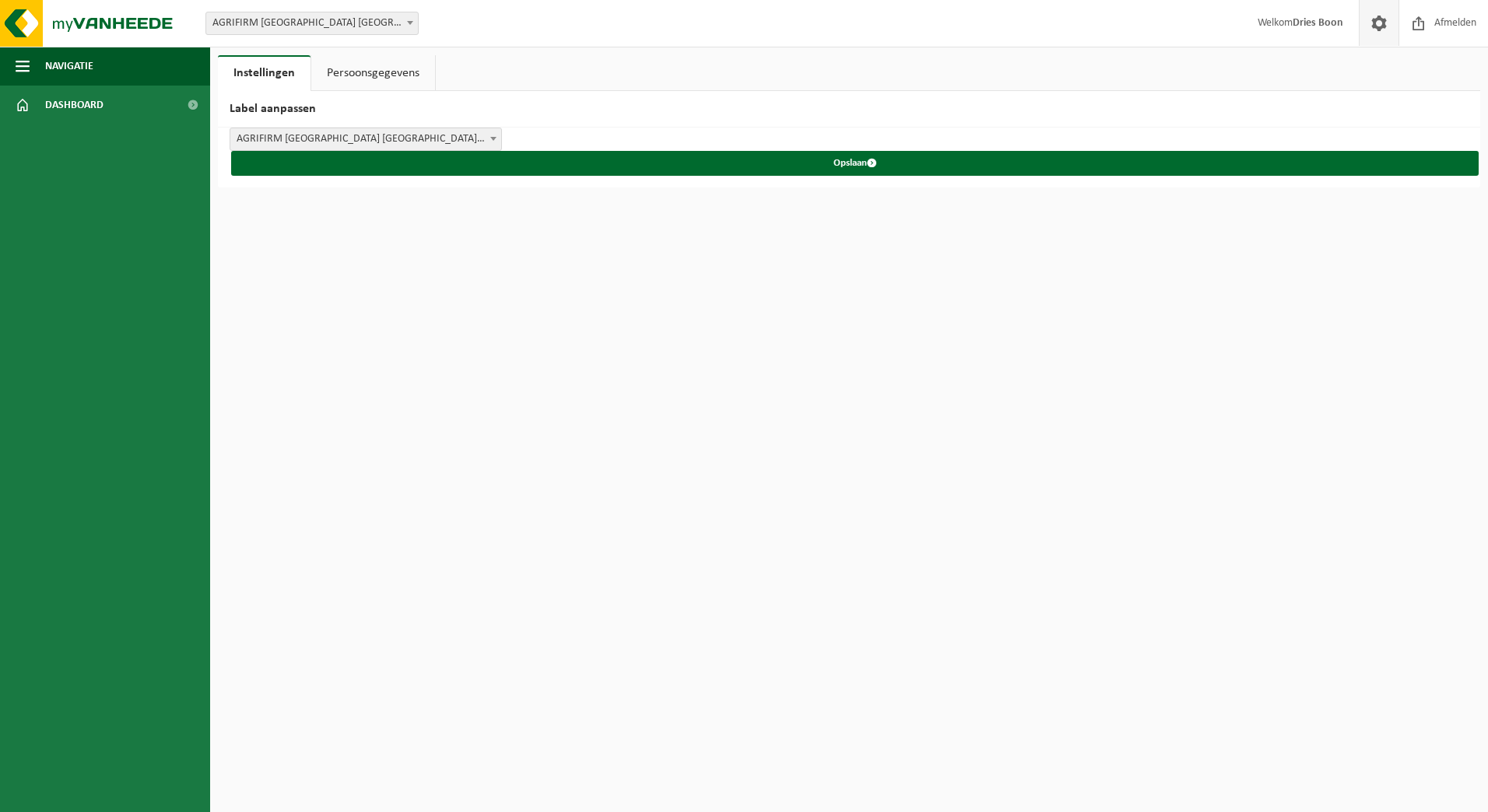
click at [415, 65] on link "Persoonsgegevens" at bounding box center [372, 73] width 124 height 35
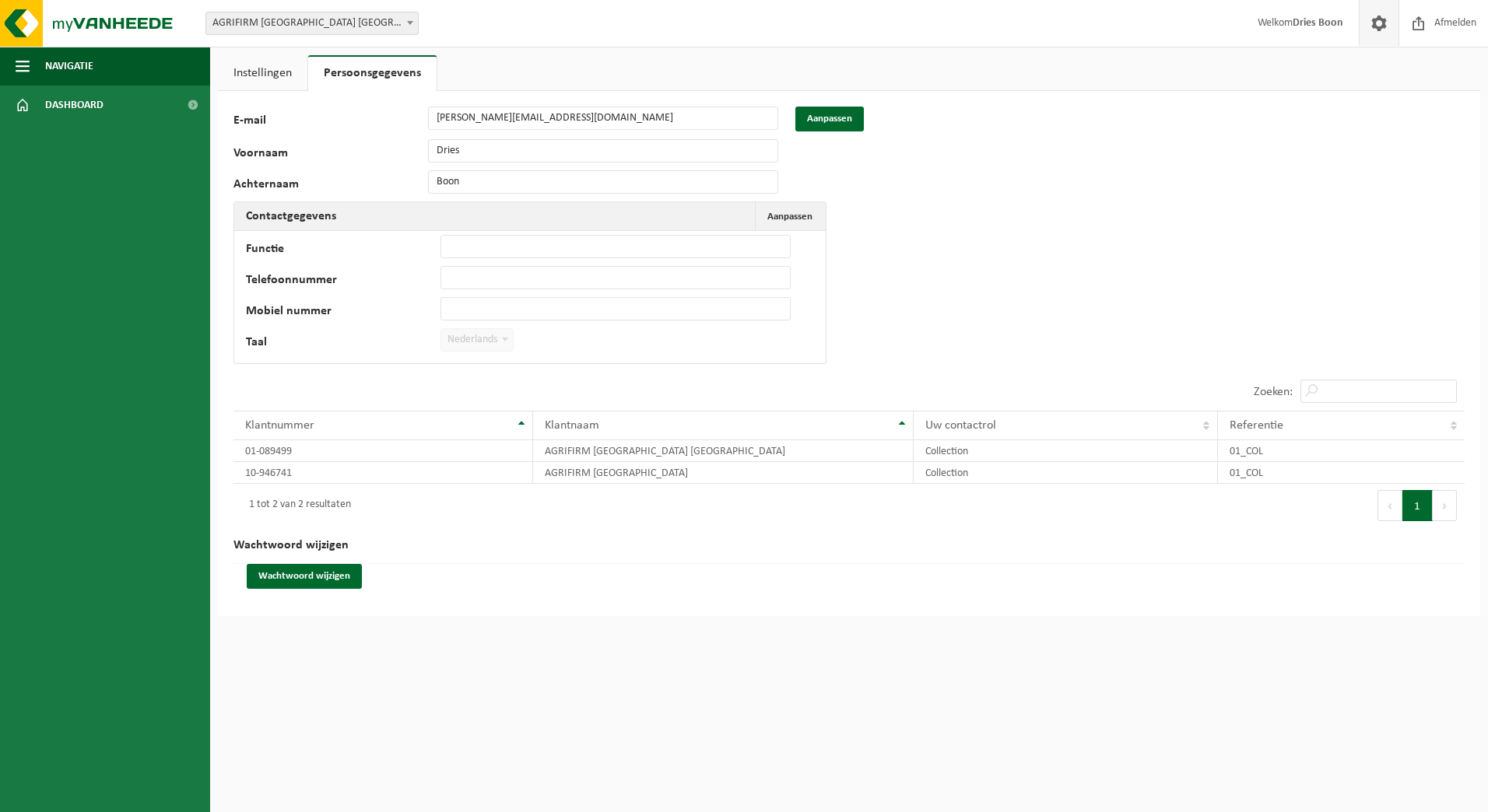
click at [1378, 24] on span at bounding box center [1378, 22] width 23 height 46
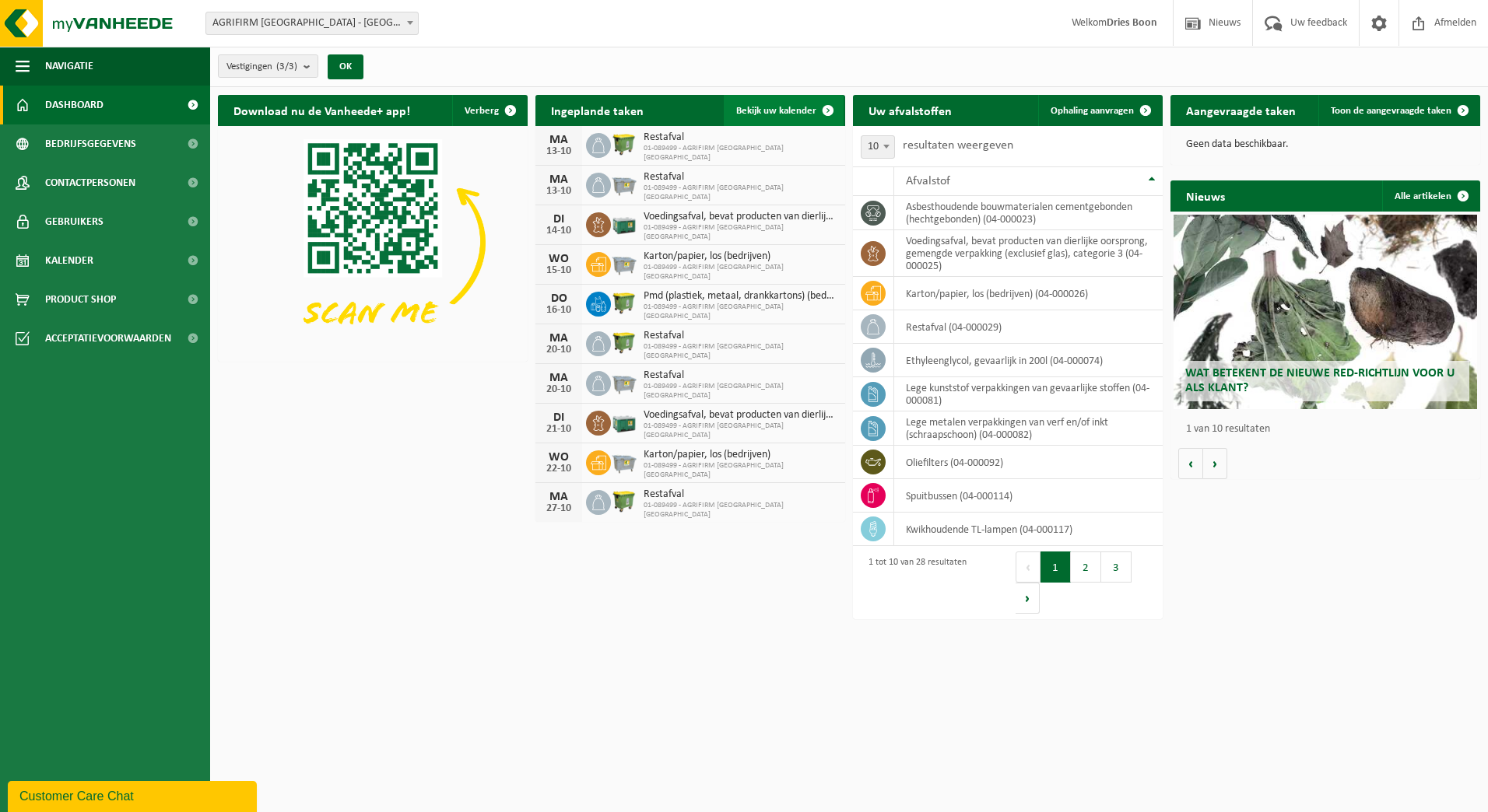
click at [787, 113] on span "Bekijk uw kalender" at bounding box center [776, 110] width 80 height 10
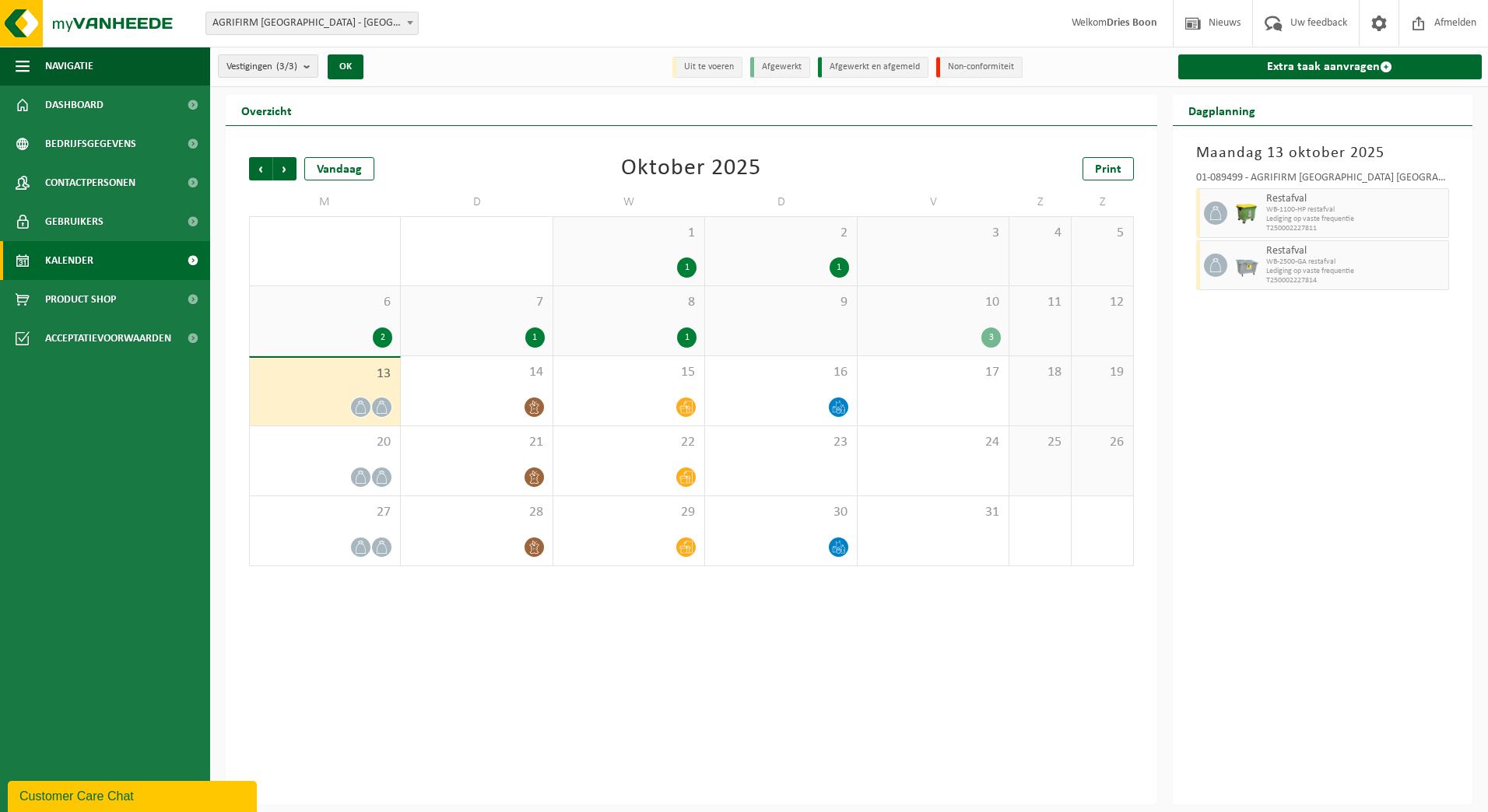
click at [535, 340] on div "1" at bounding box center [535, 338] width 20 height 21
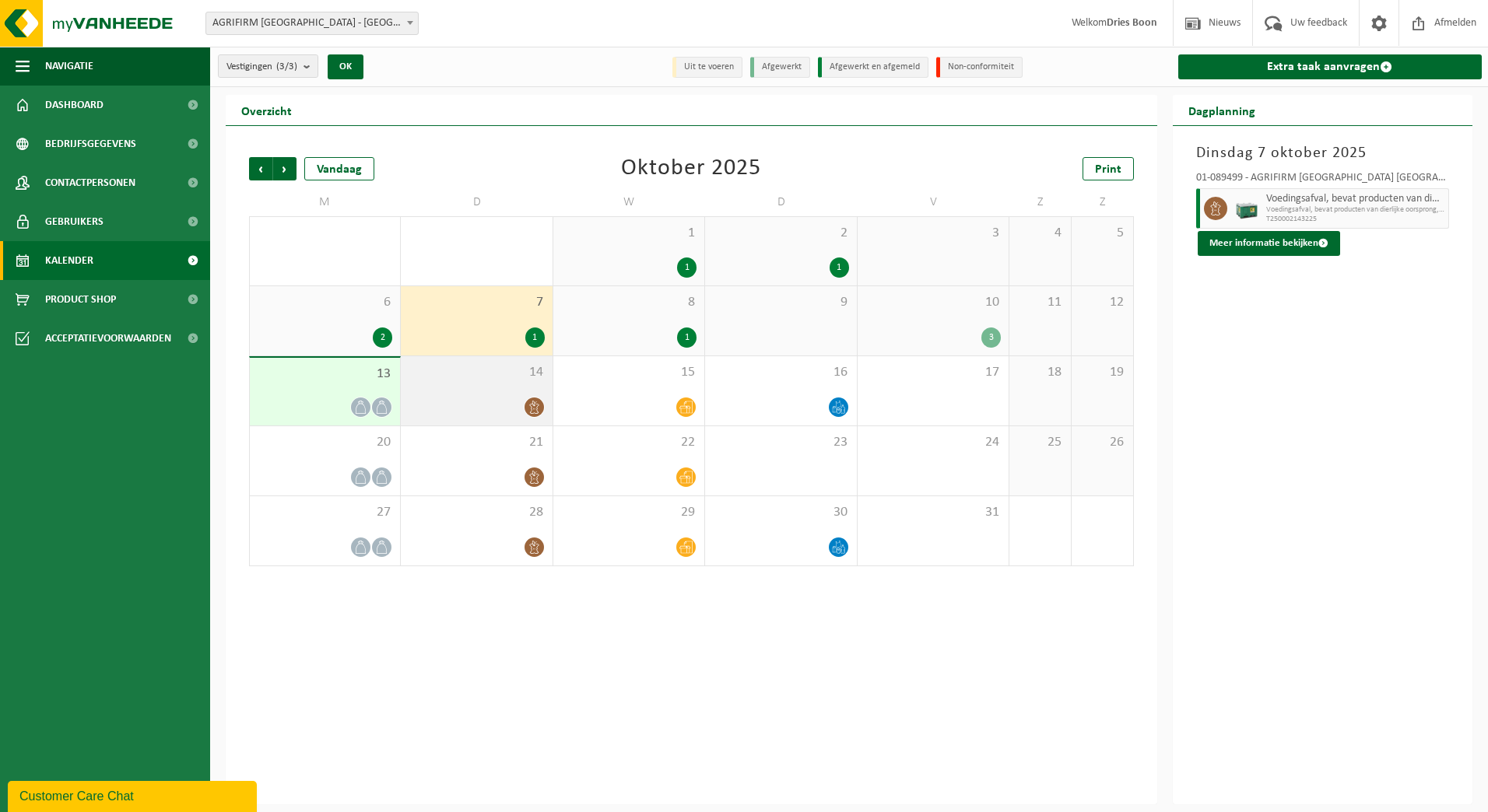
click at [528, 412] on icon at bounding box center [534, 407] width 13 height 13
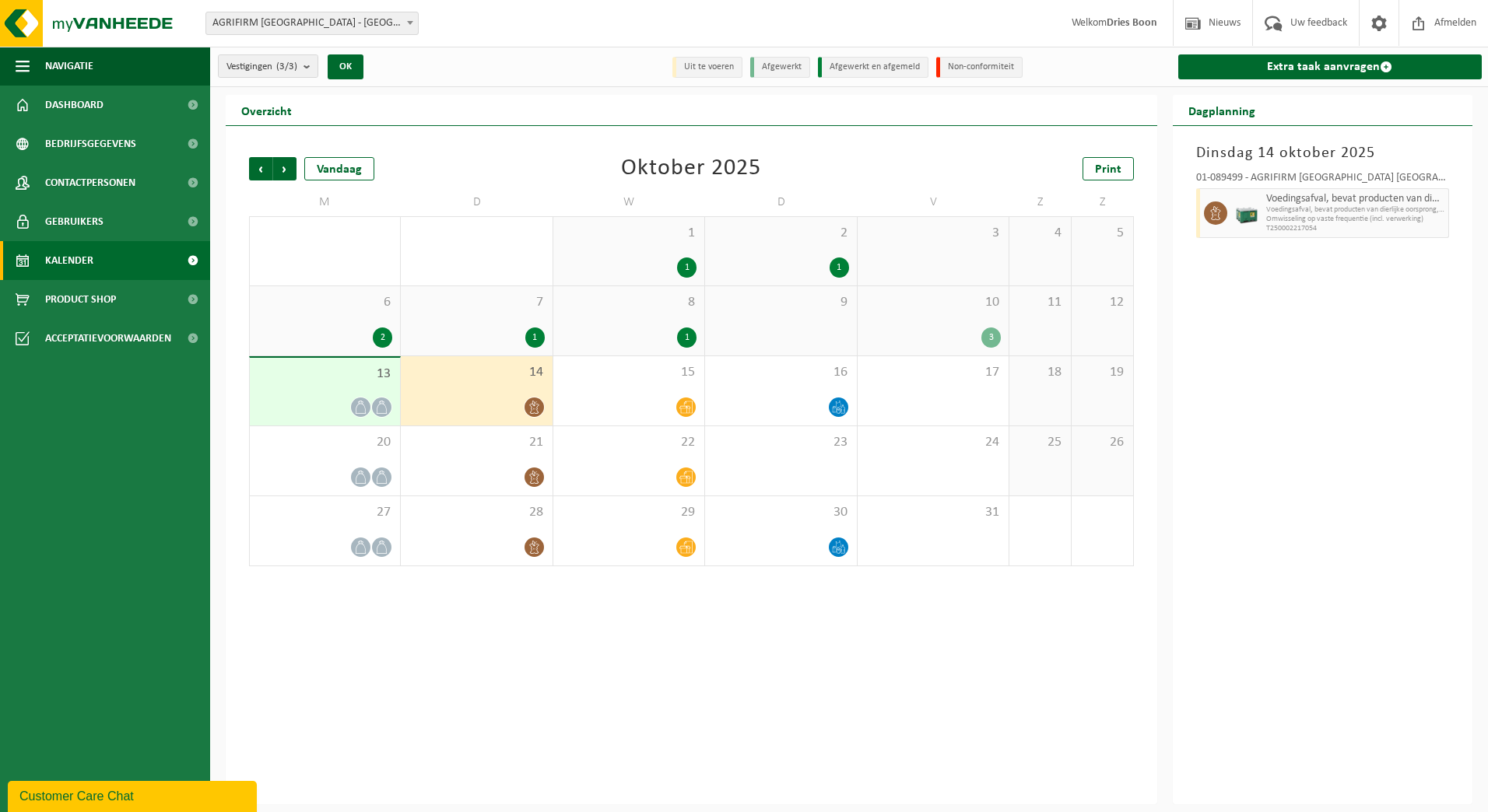
click at [979, 340] on div "3" at bounding box center [933, 338] width 135 height 21
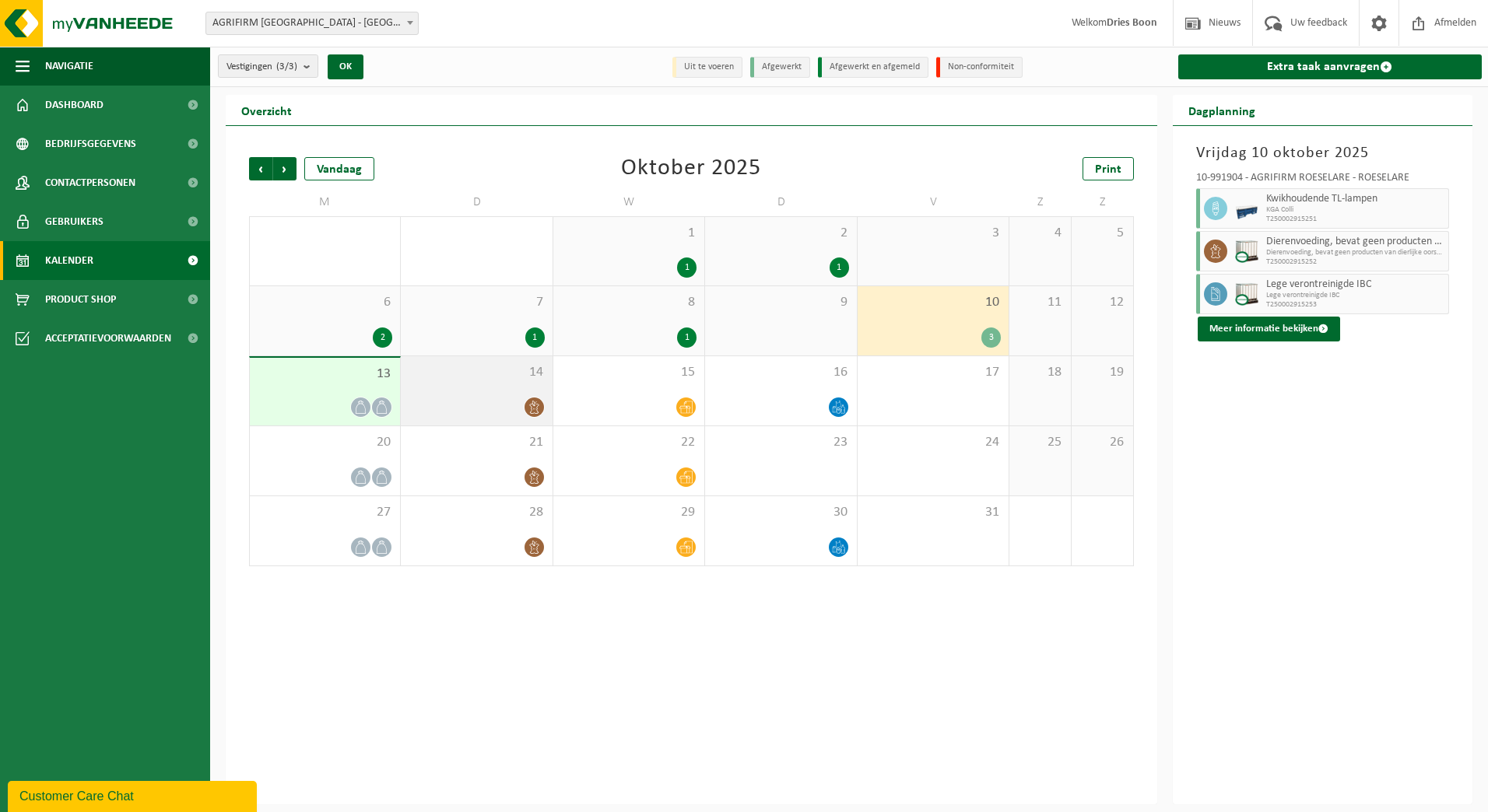
click at [541, 404] on span at bounding box center [534, 407] width 20 height 20
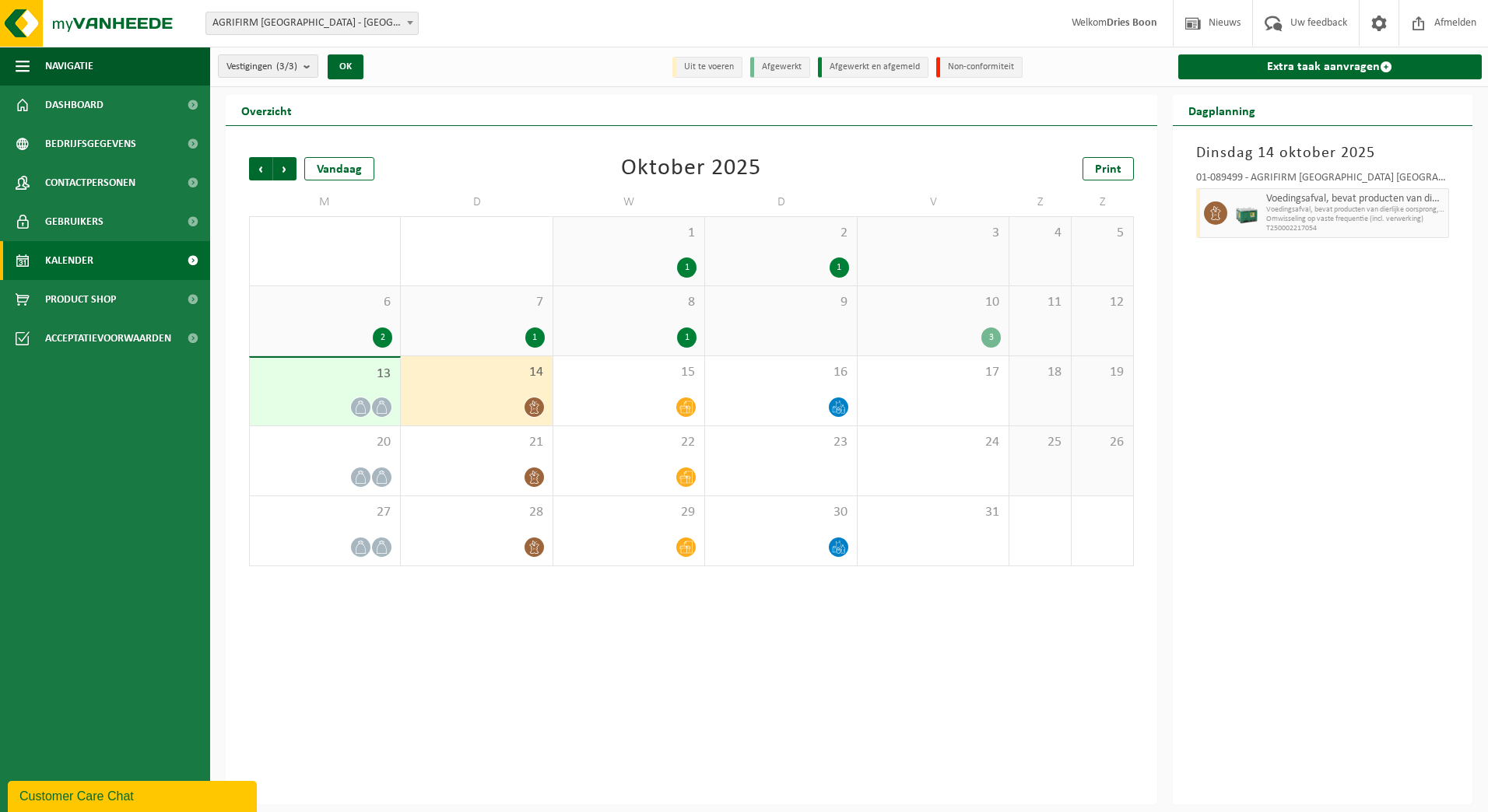
click at [996, 339] on div "3" at bounding box center [990, 338] width 20 height 21
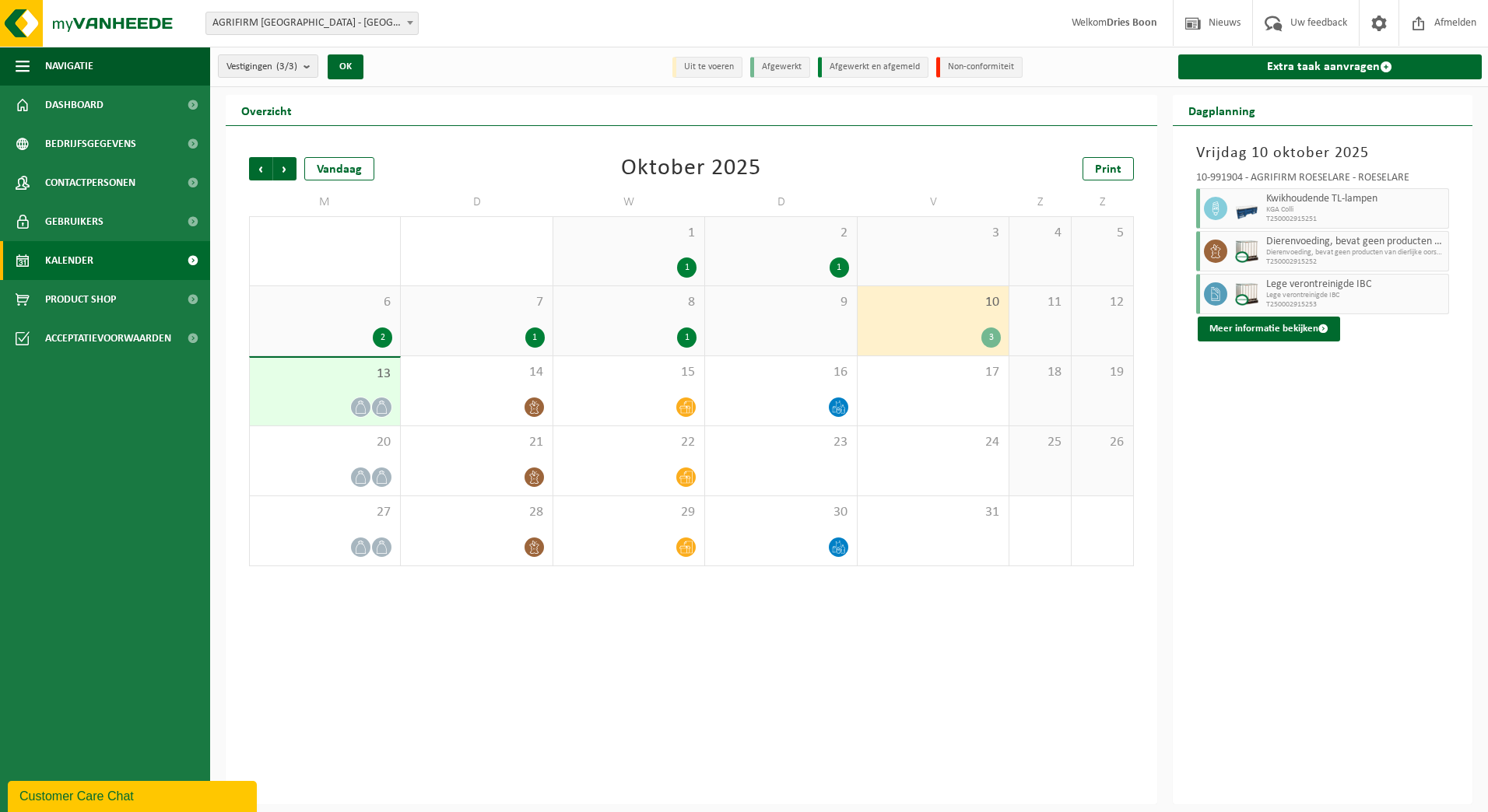
click at [1300, 256] on span "Dierenvoeding, bevat geen producten van dierlijke oorsprong," at bounding box center [1355, 253] width 179 height 9
click at [1285, 241] on span "Dierenvoeding, bevat geen producten van dierlijke oorsprong, onverpakt" at bounding box center [1355, 242] width 179 height 12
click at [1298, 71] on link "Extra taak aanvragen" at bounding box center [1330, 66] width 304 height 25
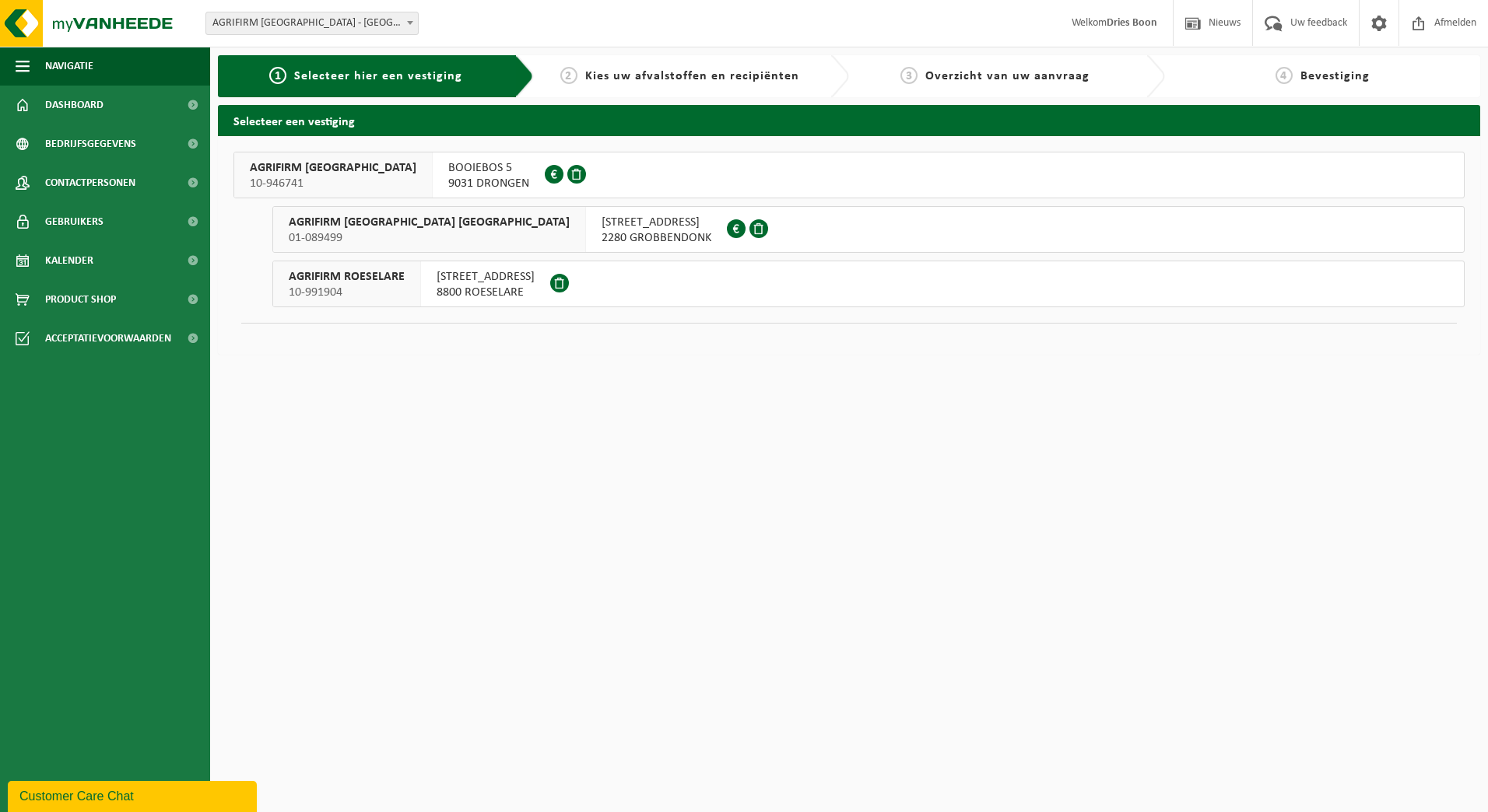
click at [601, 223] on span "[STREET_ADDRESS]" at bounding box center [656, 222] width 110 height 16
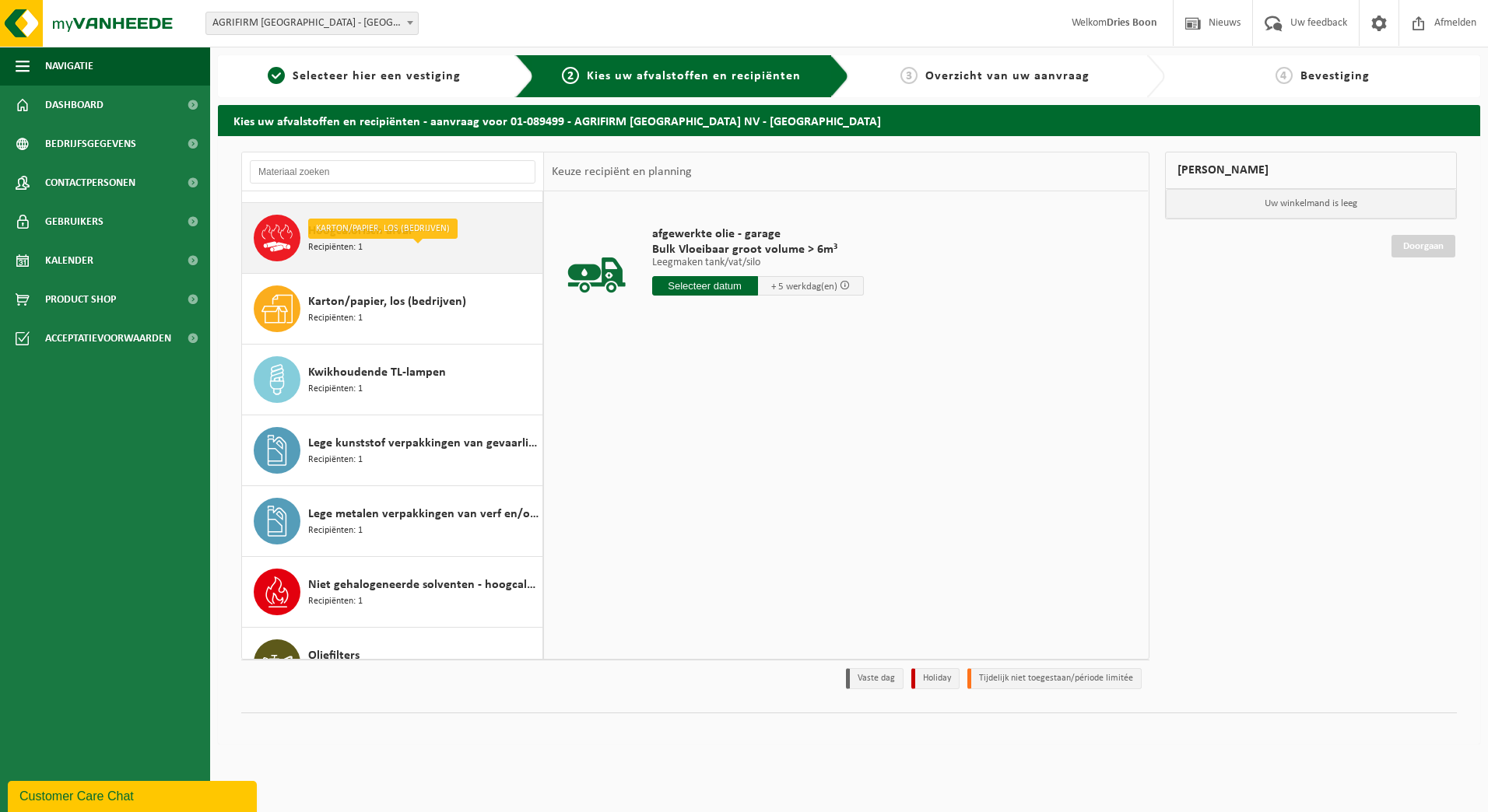
scroll to position [389, 0]
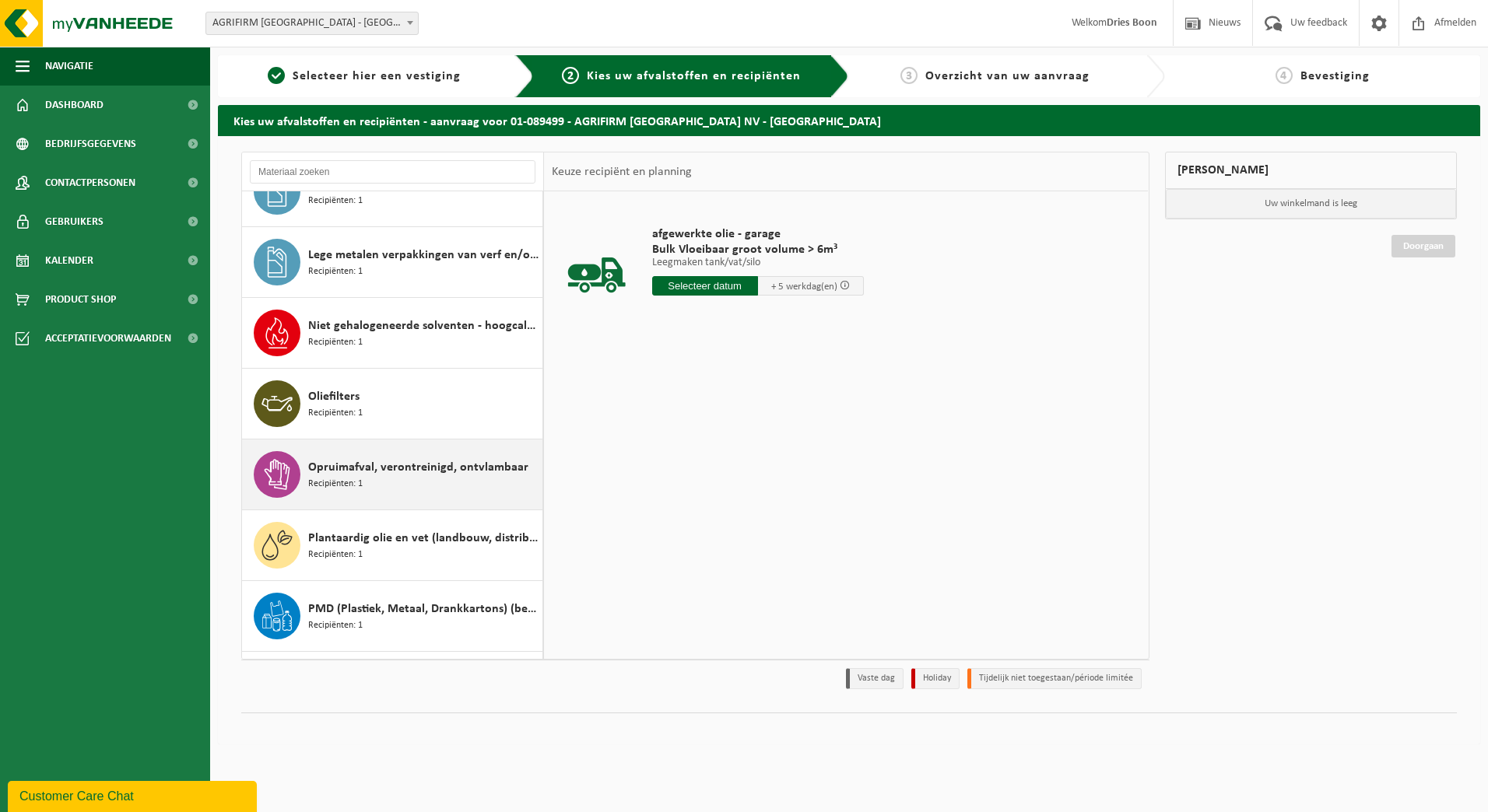
click at [386, 474] on span "Opruimafval, verontreinigd, ontvlambaar" at bounding box center [418, 468] width 220 height 19
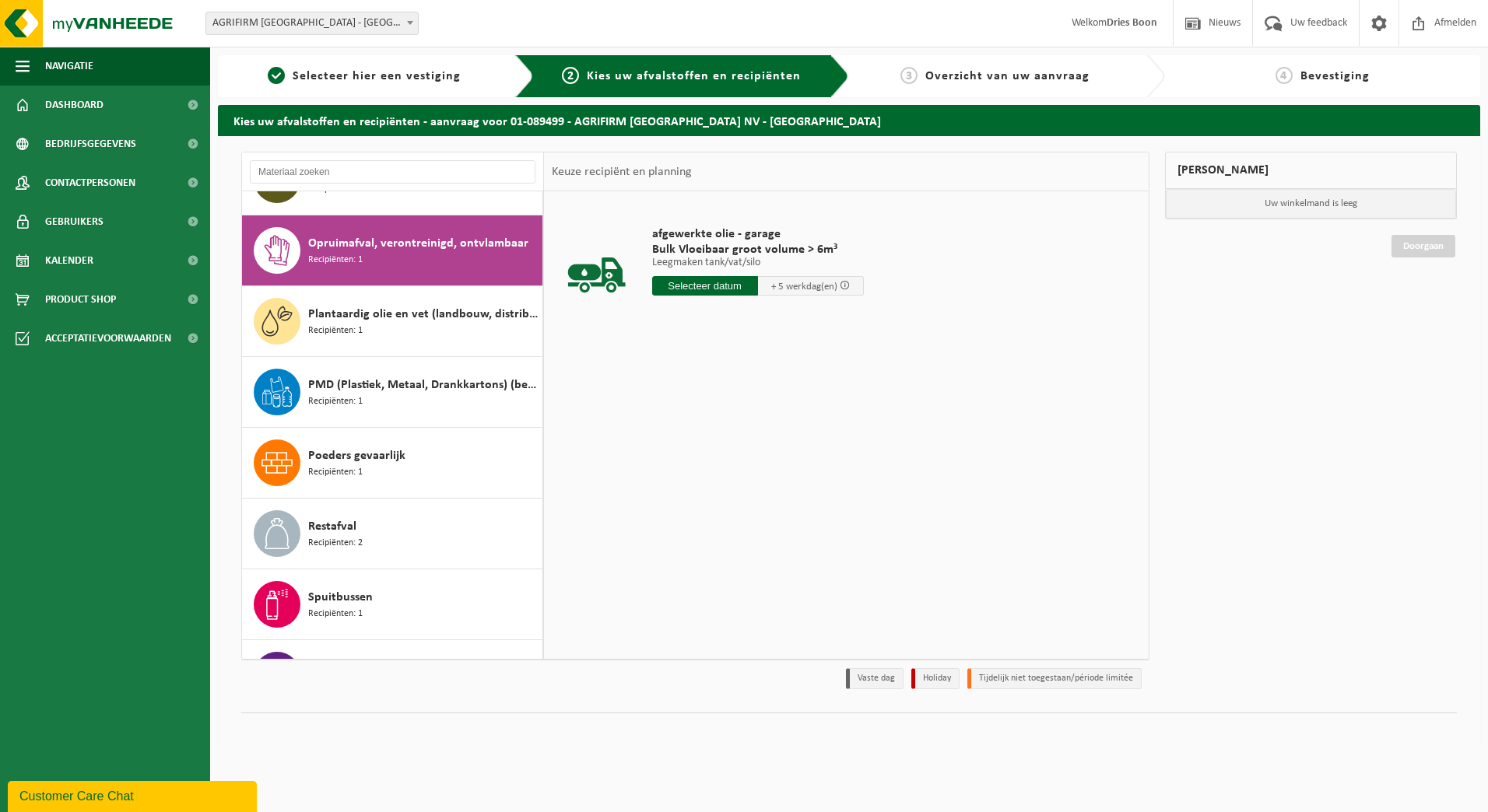
scroll to position [637, 0]
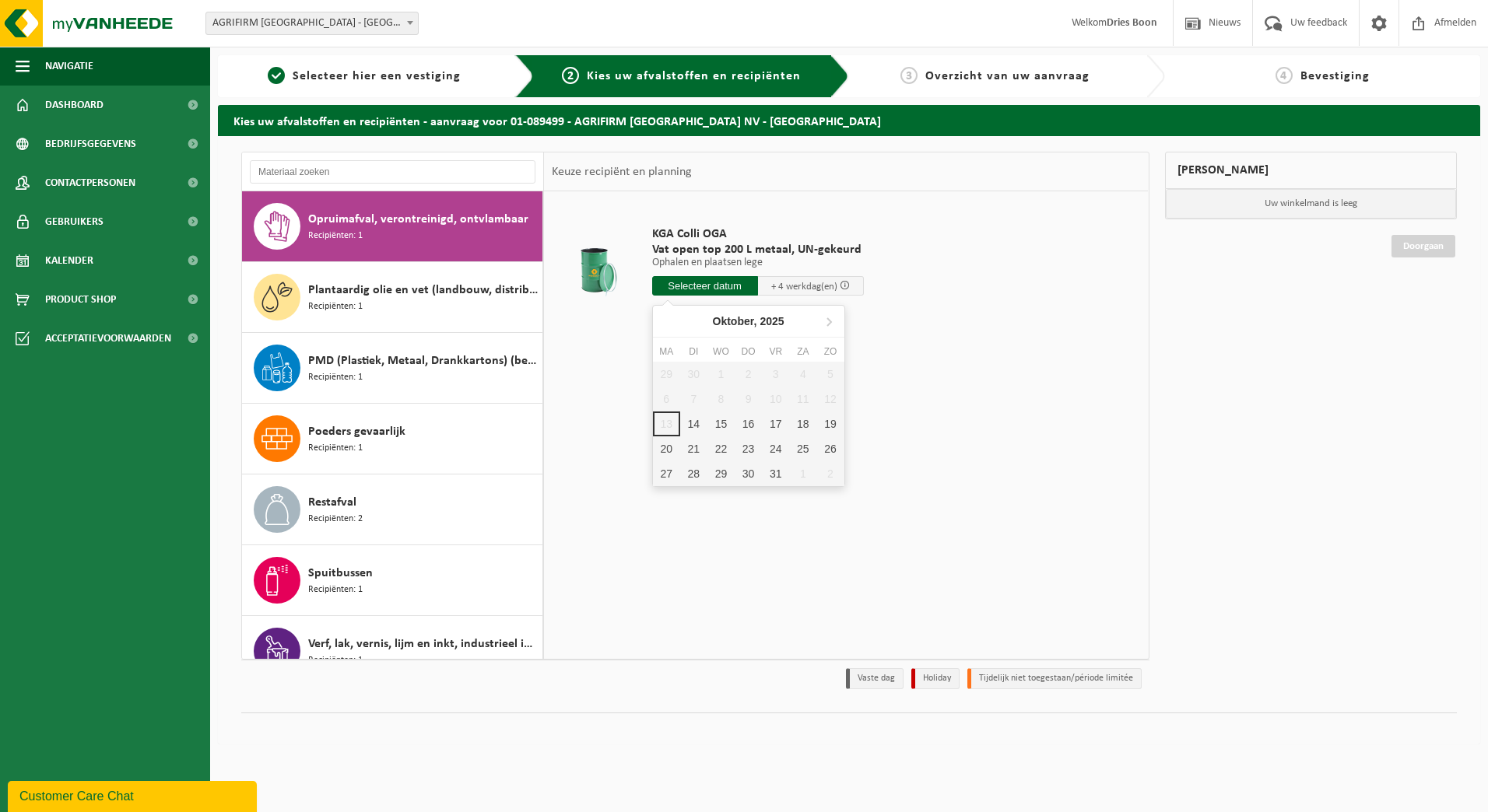
click at [724, 285] on input "text" at bounding box center [704, 286] width 105 height 20
click at [693, 422] on div "14" at bounding box center [693, 424] width 27 height 25
type input "Van 2025-10-14"
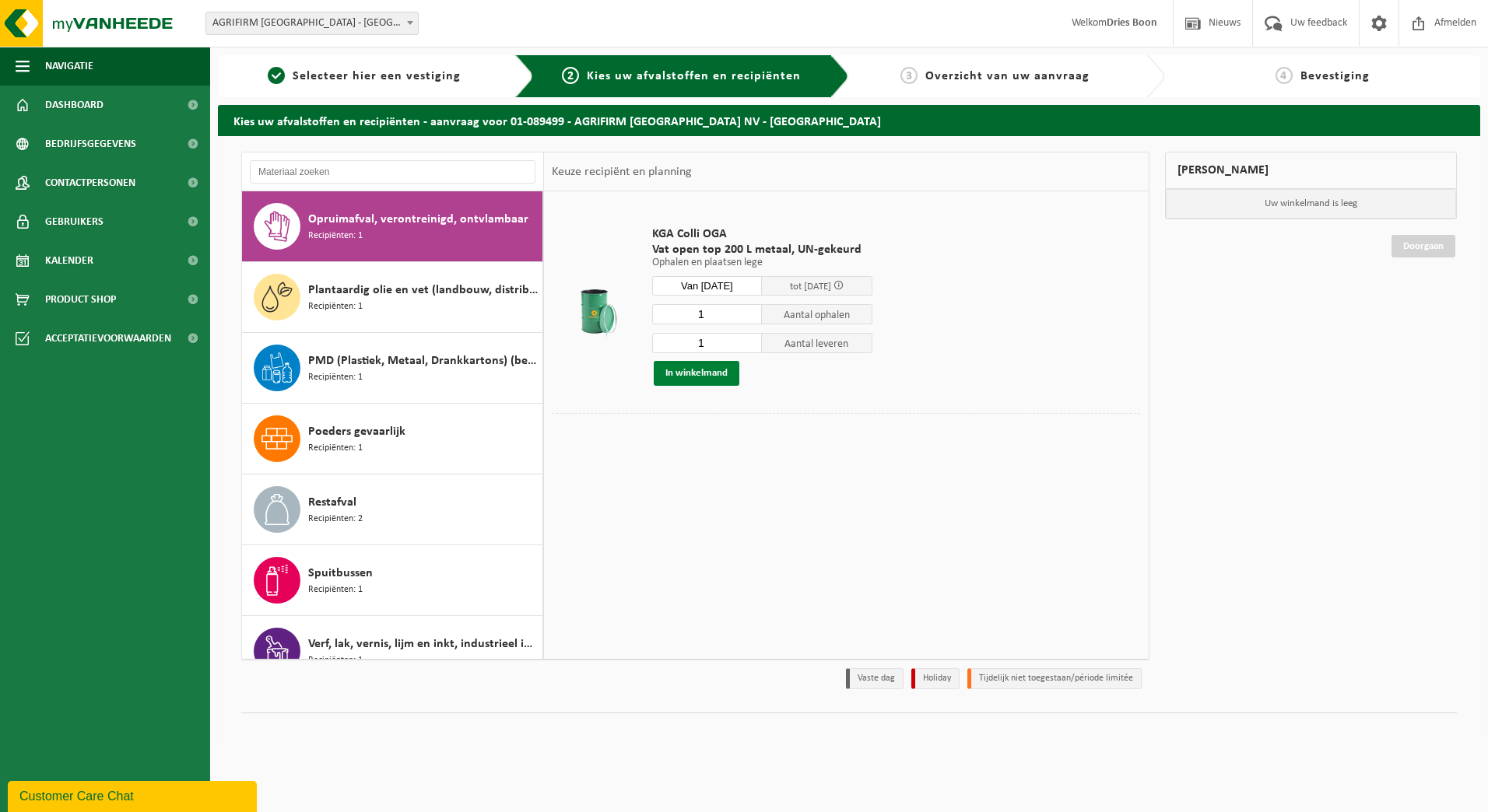
click at [697, 373] on button "In winkelmand" at bounding box center [696, 373] width 86 height 25
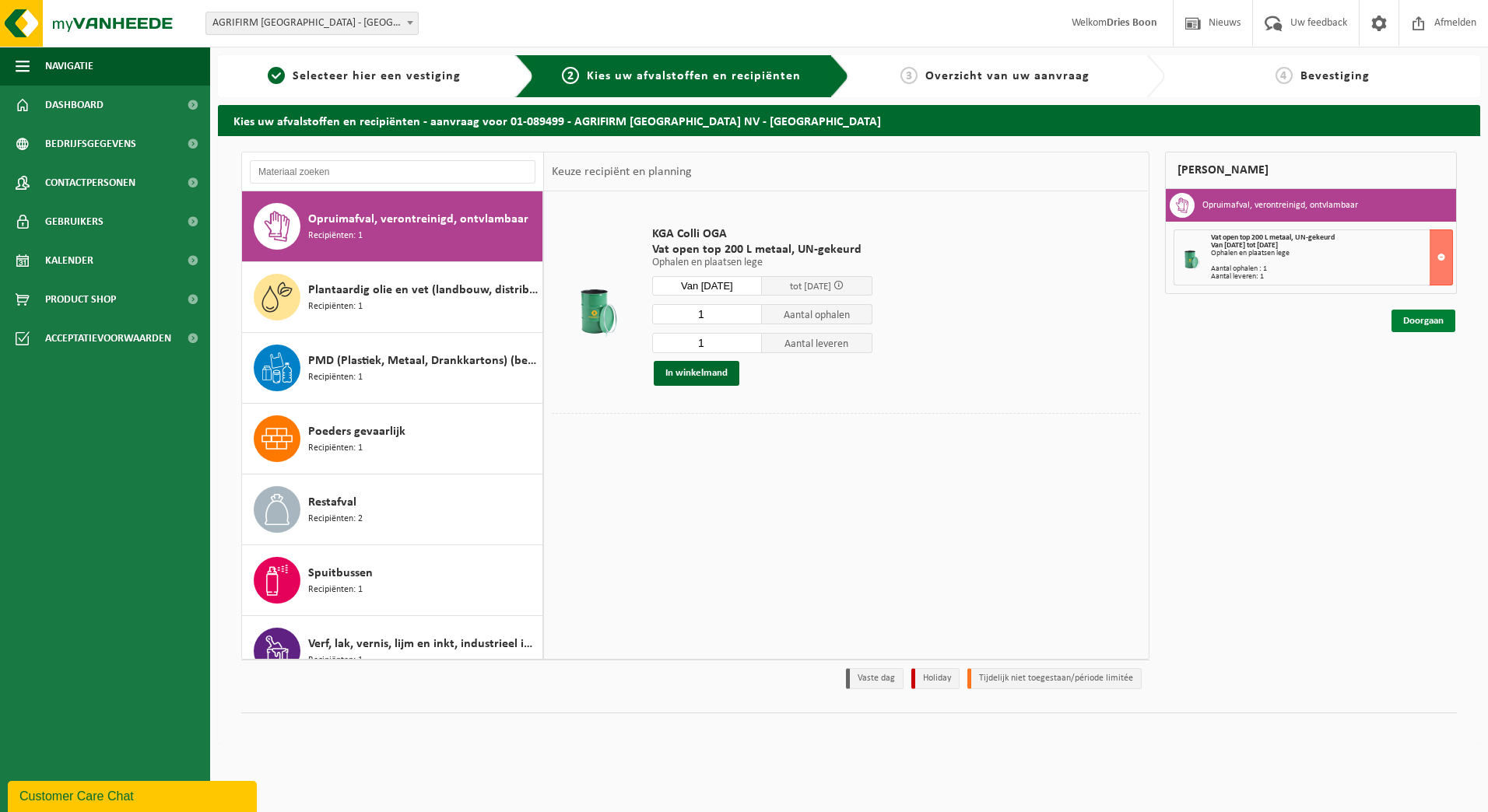
click at [1431, 324] on link "Doorgaan" at bounding box center [1423, 321] width 63 height 22
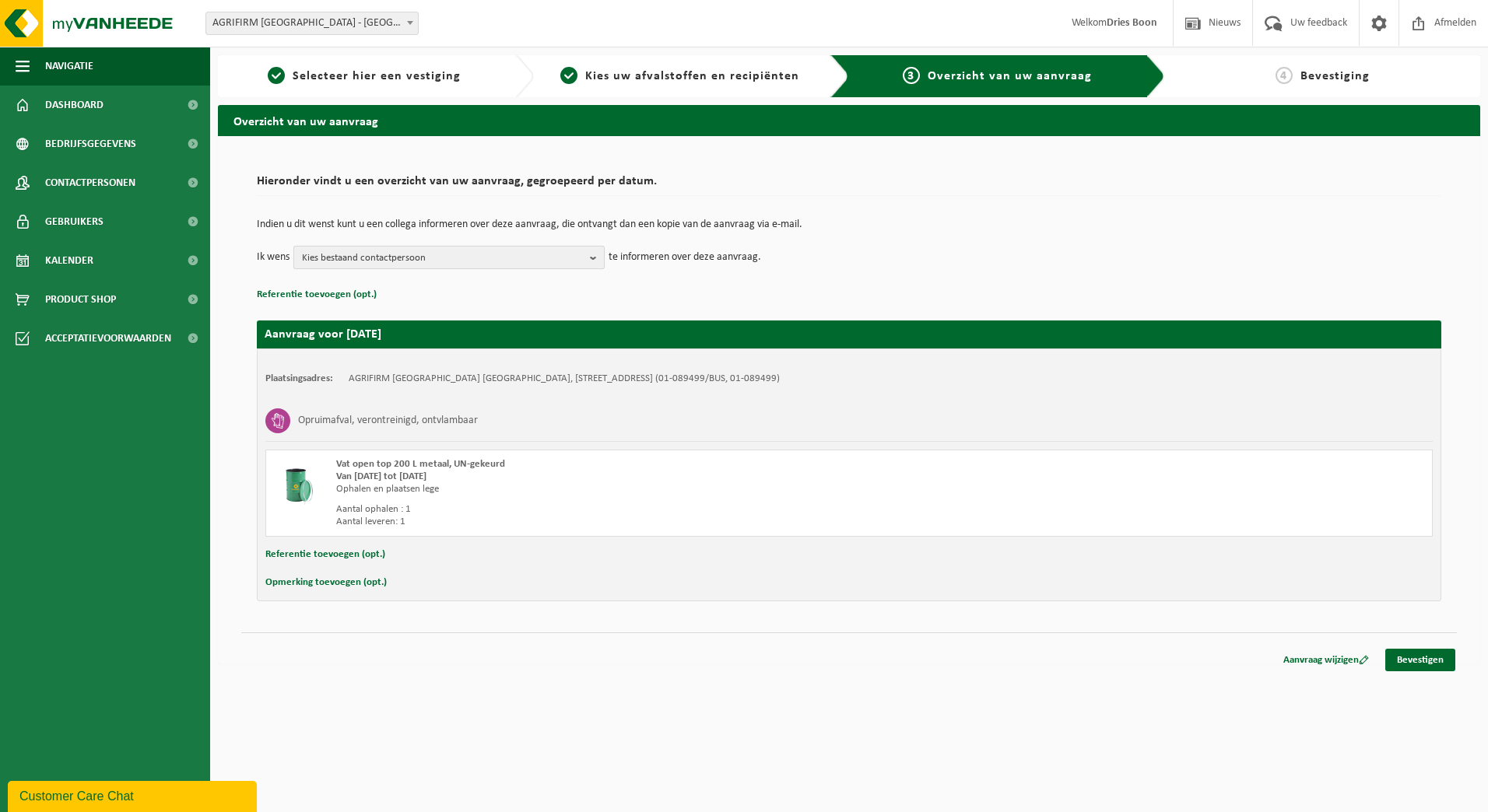
click at [597, 253] on b "button" at bounding box center [597, 257] width 14 height 21
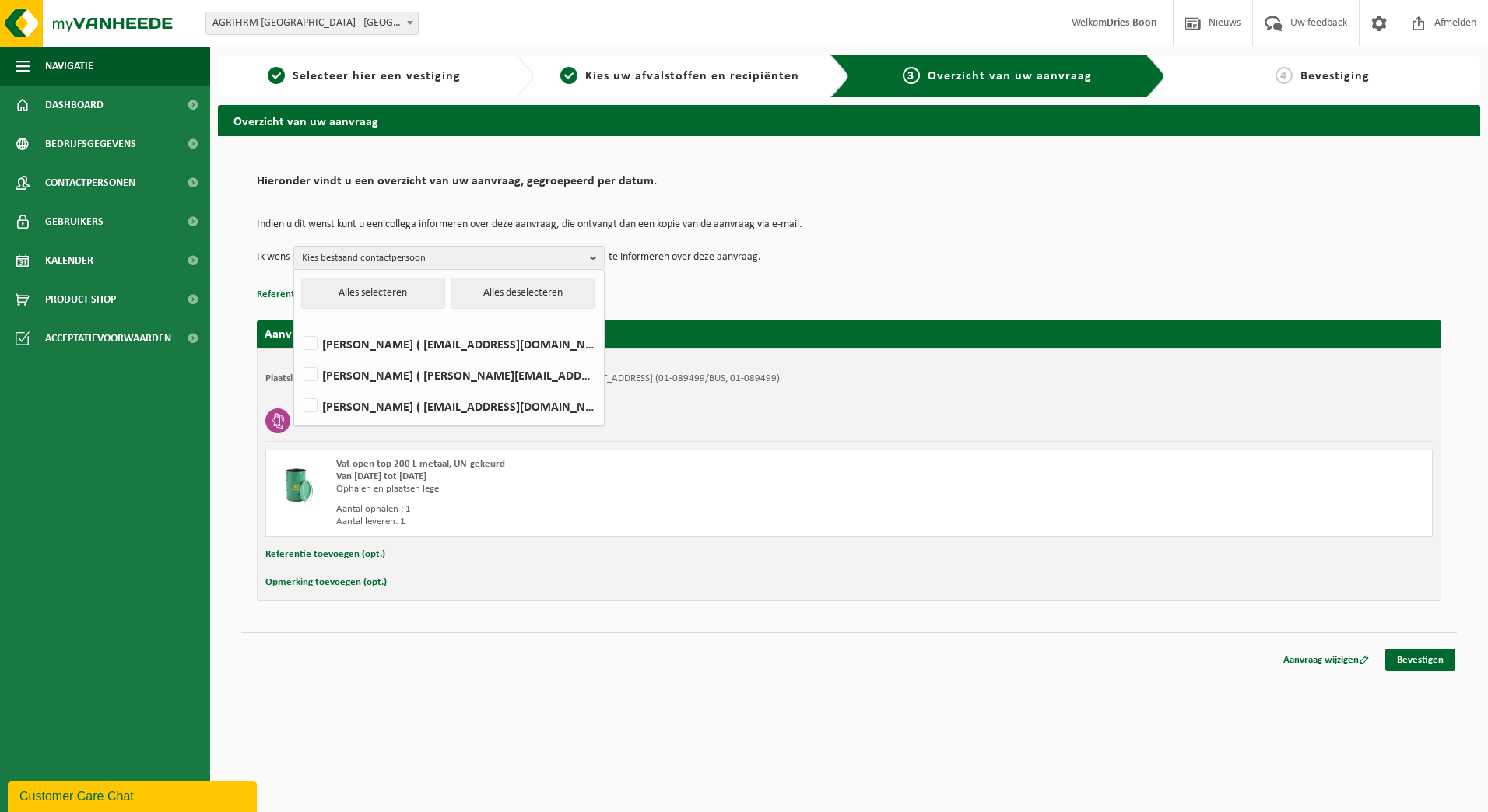
click at [976, 272] on div "Indien u dit wenst kunt u een collega informeren over deze aanvraag, die ontvan…" at bounding box center [849, 244] width 1185 height 81
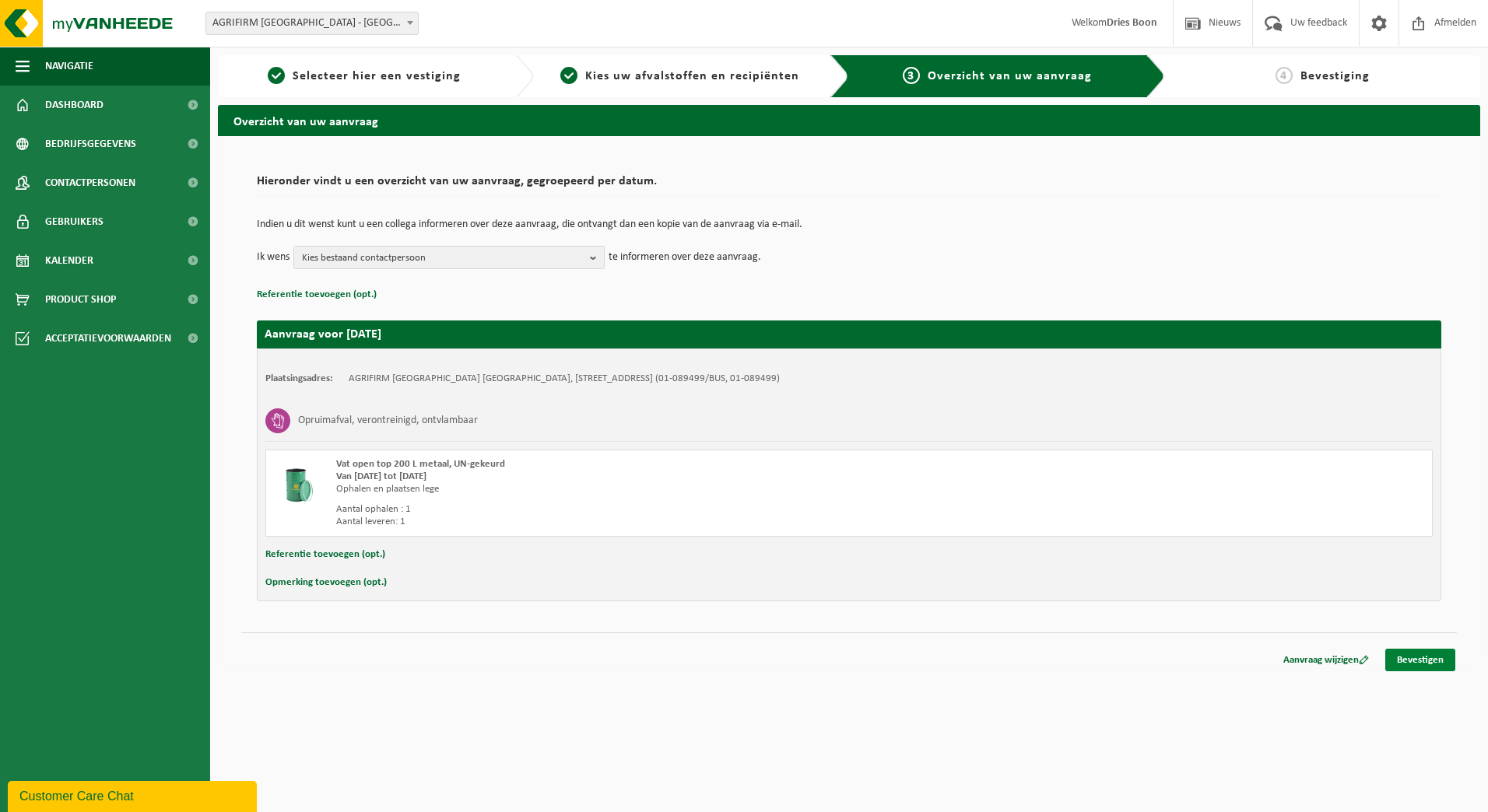
click at [1416, 658] on link "Bevestigen" at bounding box center [1420, 660] width 70 height 22
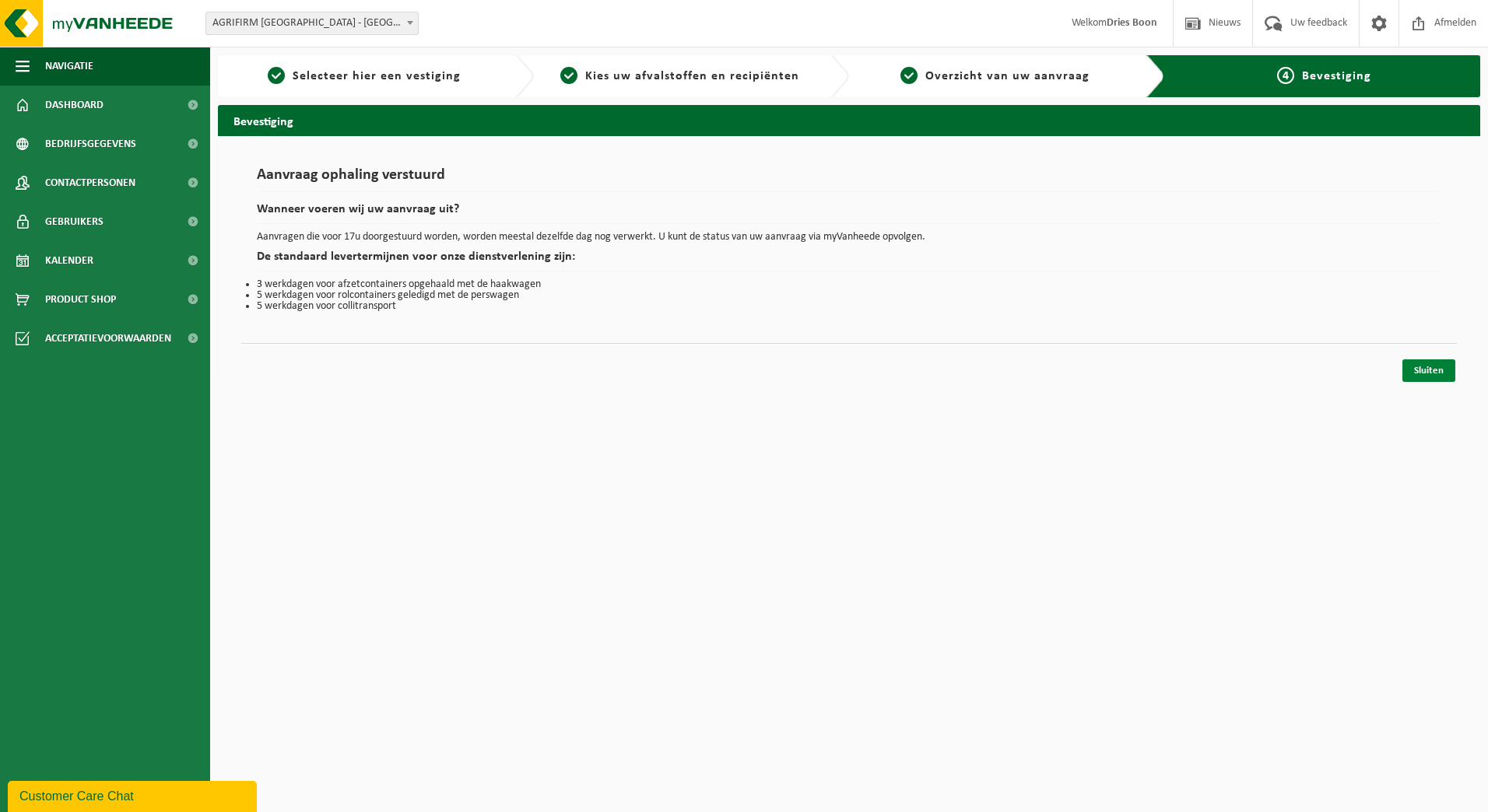
click at [1441, 376] on link "Sluiten" at bounding box center [1428, 371] width 53 height 22
